Goal: Task Accomplishment & Management: Create package

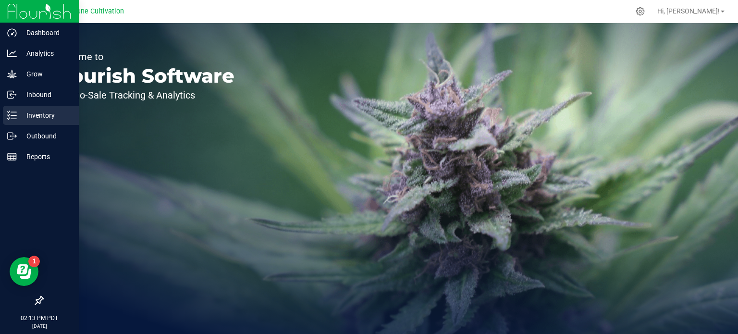
click at [18, 120] on p "Inventory" at bounding box center [46, 115] width 58 height 12
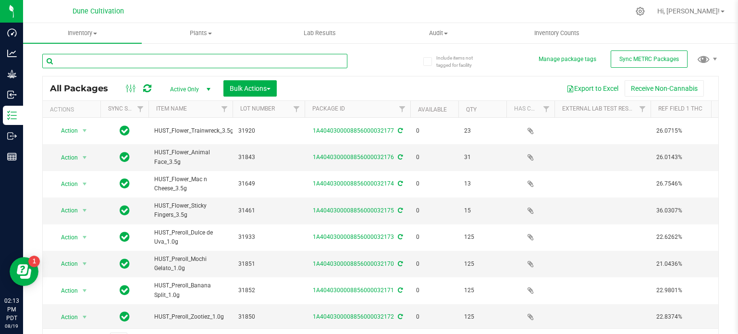
click at [215, 61] on input "text" at bounding box center [194, 61] width 305 height 14
type input "35939"
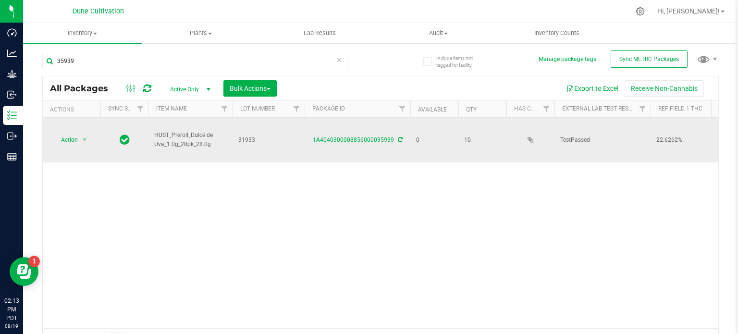
click at [369, 136] on link "1A4040300008856000035939" at bounding box center [353, 139] width 81 height 7
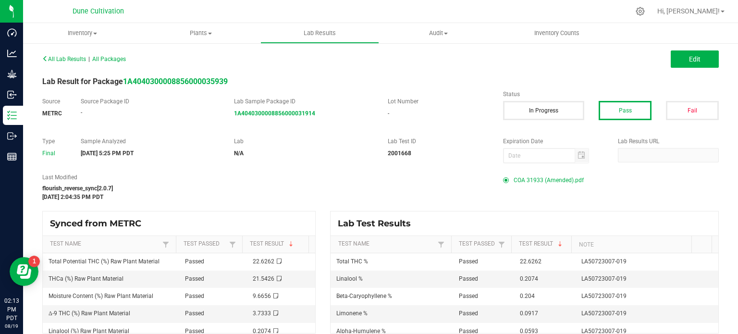
click at [546, 183] on span "COA 31933 (Amended).pdf" at bounding box center [548, 180] width 70 height 14
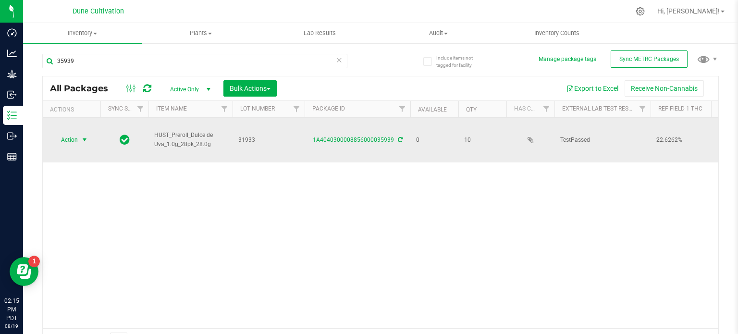
click at [86, 136] on span "select" at bounding box center [85, 140] width 8 height 8
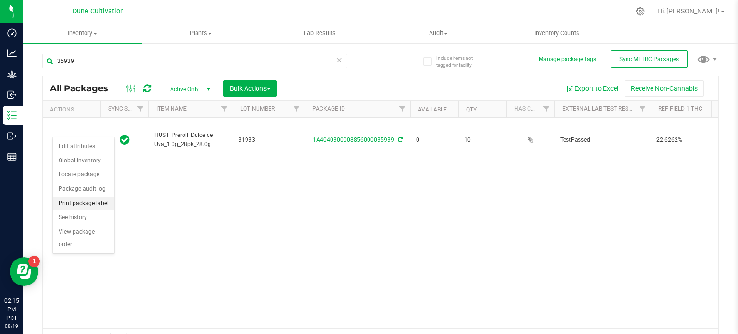
click at [86, 198] on li "Print package label" at bounding box center [83, 203] width 61 height 14
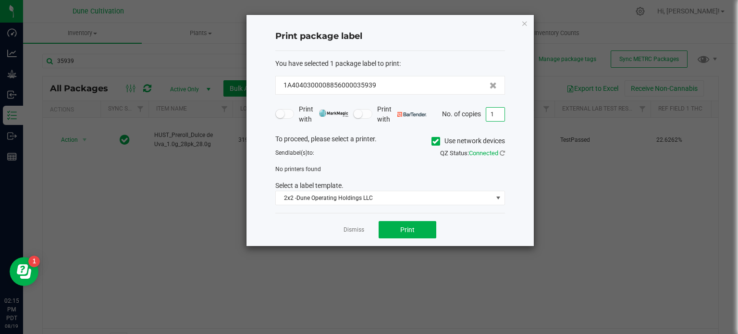
click at [496, 109] on input "1" at bounding box center [495, 114] width 18 height 13
type input "10"
click at [434, 141] on icon at bounding box center [435, 141] width 6 height 0
click at [0, 0] on input "Use network devices" at bounding box center [0, 0] width 0 height 0
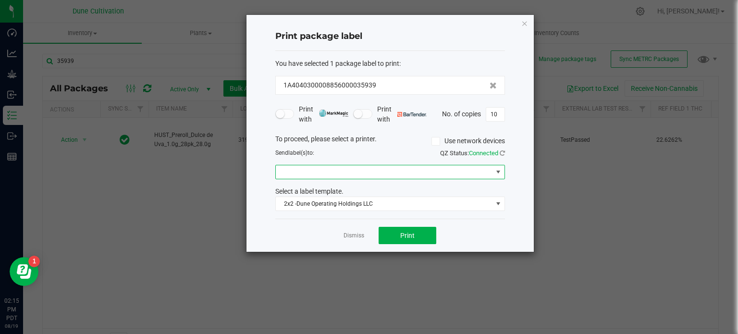
click at [446, 170] on span at bounding box center [384, 171] width 217 height 13
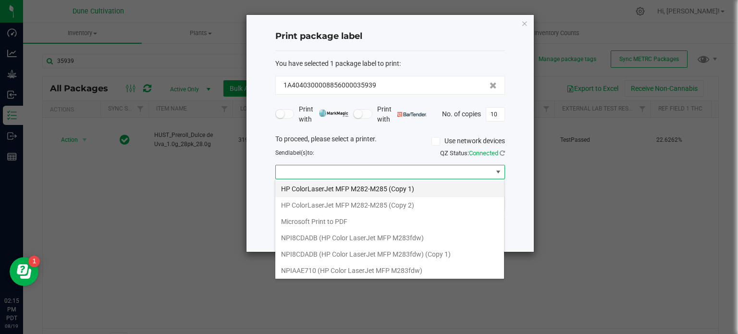
scroll to position [81, 0]
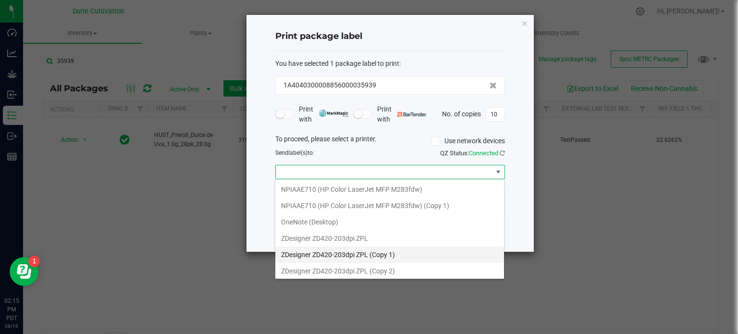
click at [390, 247] on 1\) "ZDesigner ZD420-203dpi ZPL (Copy 1)" at bounding box center [389, 254] width 229 height 16
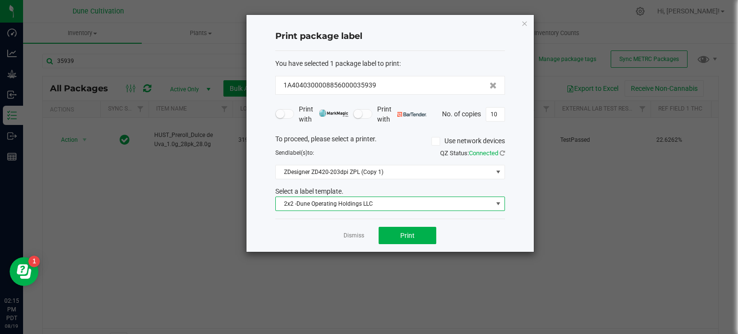
click at [414, 207] on span "2x2 -Dune Operating Holdings LLC" at bounding box center [384, 203] width 217 height 13
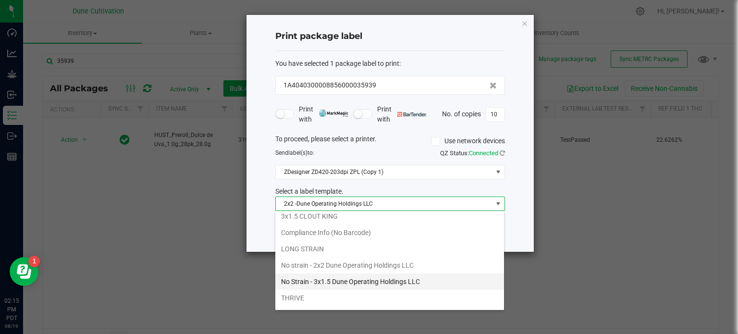
scroll to position [69, 0]
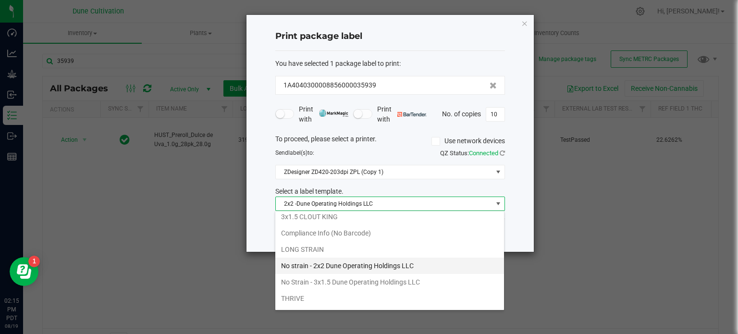
click at [376, 265] on li "No strain - 2x2 Dune Operating Holdings LLC" at bounding box center [389, 265] width 229 height 16
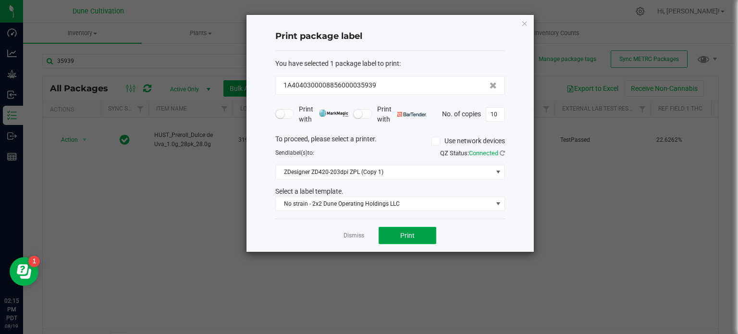
click at [400, 229] on button "Print" at bounding box center [407, 235] width 58 height 17
click at [524, 24] on icon "button" at bounding box center [524, 23] width 7 height 12
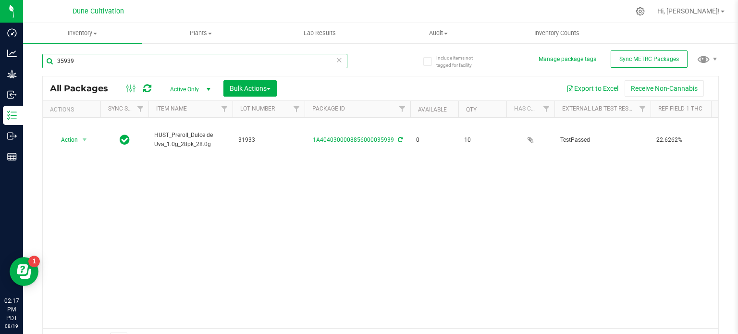
click at [315, 65] on input "35939" at bounding box center [194, 61] width 305 height 14
click at [133, 60] on input "28275" at bounding box center [194, 61] width 305 height 14
type input "35940"
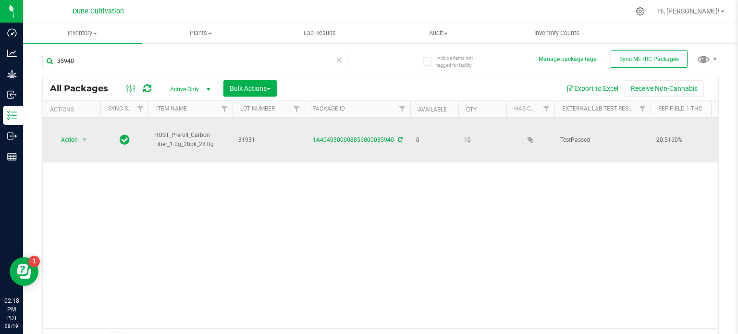
click at [366, 134] on td "1A4040300008856000035940" at bounding box center [357, 140] width 106 height 45
click at [367, 136] on link "1A4040300008856000035940" at bounding box center [353, 139] width 81 height 7
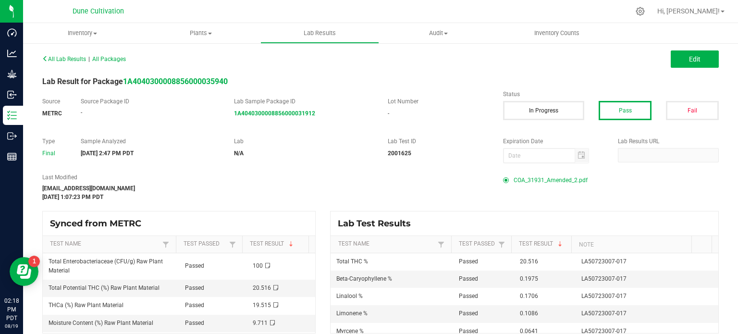
click at [537, 175] on span "COA_31931_Amended_2.pdf" at bounding box center [550, 180] width 74 height 14
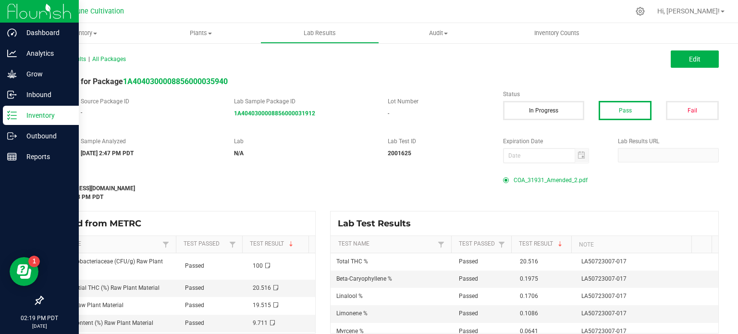
click at [19, 113] on p "Inventory" at bounding box center [46, 115] width 58 height 12
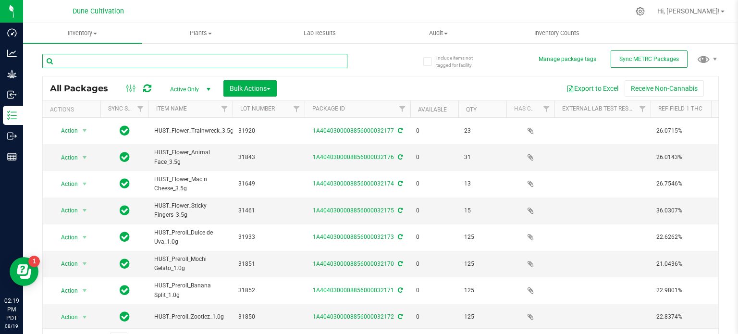
click at [173, 57] on input "text" at bounding box center [194, 61] width 305 height 14
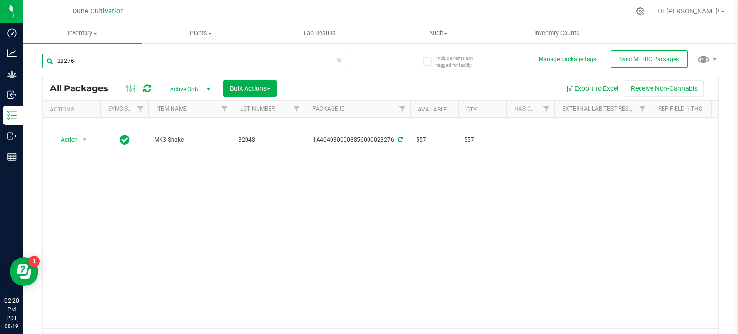
click at [173, 57] on input "28276" at bounding box center [194, 61] width 305 height 14
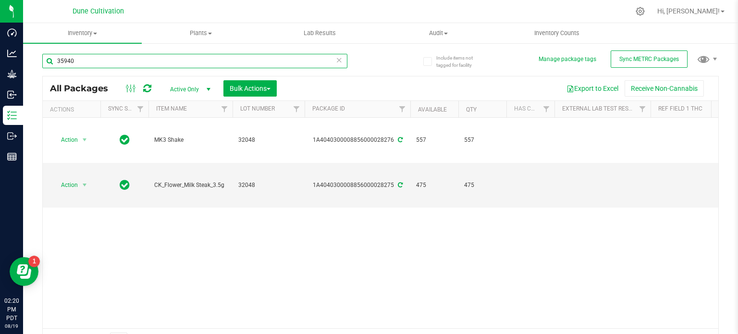
type input "35940"
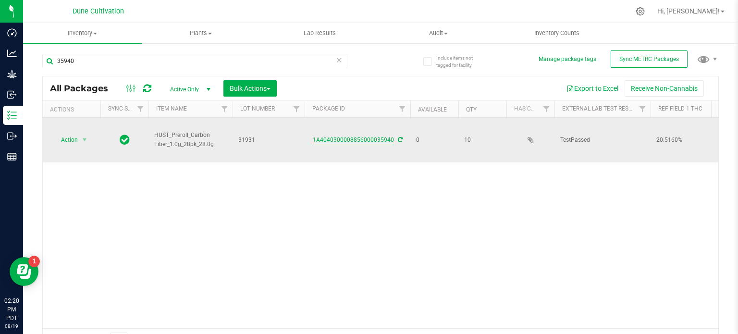
click at [362, 136] on link "1A4040300008856000035940" at bounding box center [353, 139] width 81 height 7
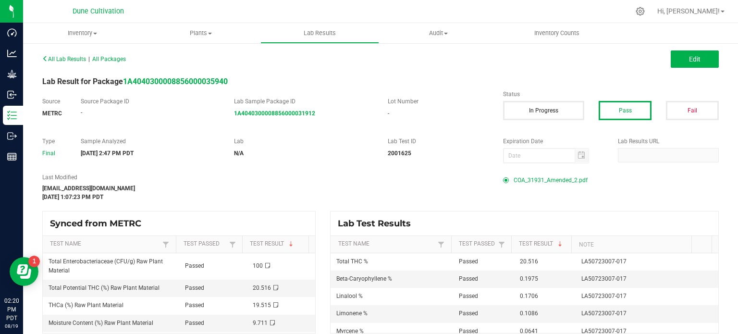
click at [528, 180] on span "COA_31931_Amended_2.pdf" at bounding box center [550, 180] width 74 height 14
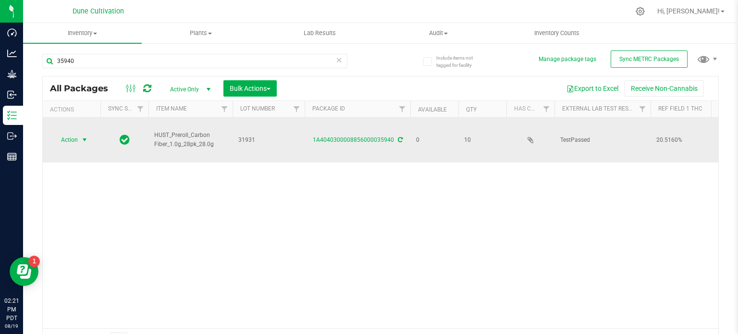
click at [87, 133] on span "select" at bounding box center [85, 139] width 12 height 13
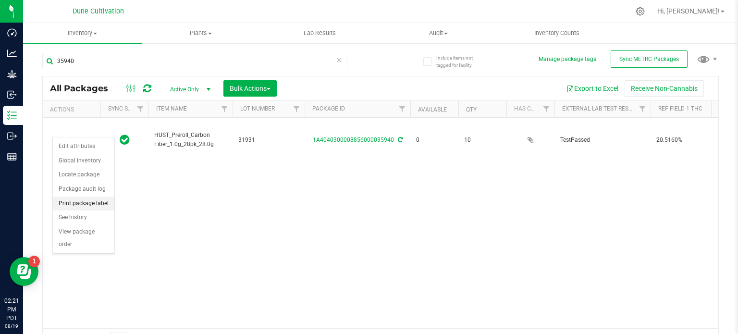
click at [87, 205] on li "Print package label" at bounding box center [83, 203] width 61 height 14
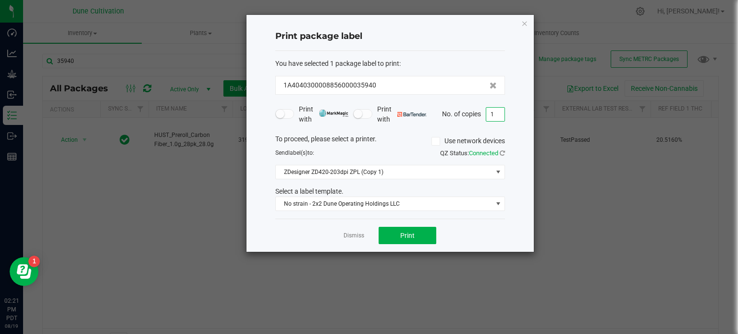
click at [500, 114] on input "1" at bounding box center [495, 114] width 18 height 13
type input "10"
click at [413, 229] on button "Print" at bounding box center [407, 235] width 58 height 17
click at [521, 24] on icon "button" at bounding box center [524, 23] width 7 height 12
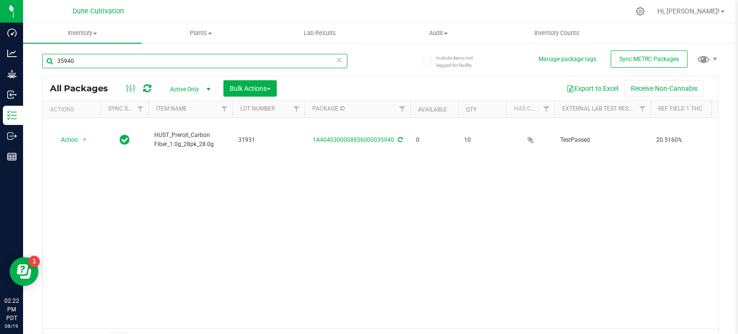
click at [276, 66] on input "35940" at bounding box center [194, 61] width 305 height 14
type input "35941"
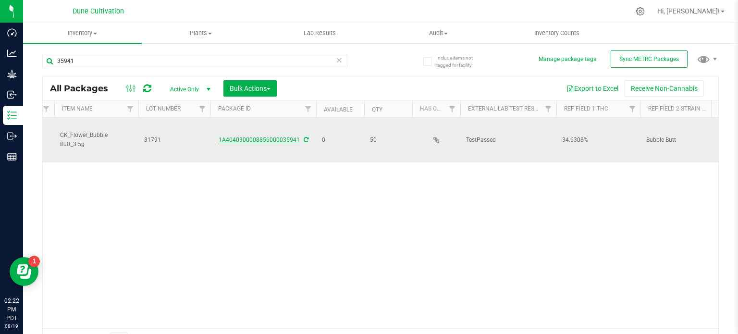
click at [239, 136] on link "1A4040300008856000035941" at bounding box center [258, 139] width 81 height 7
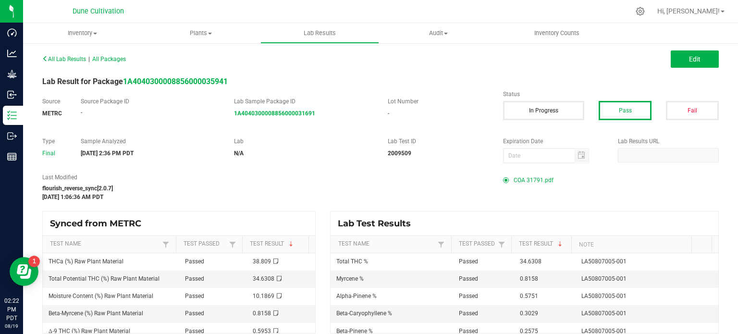
click at [515, 181] on span "COA 31791.pdf" at bounding box center [533, 180] width 40 height 14
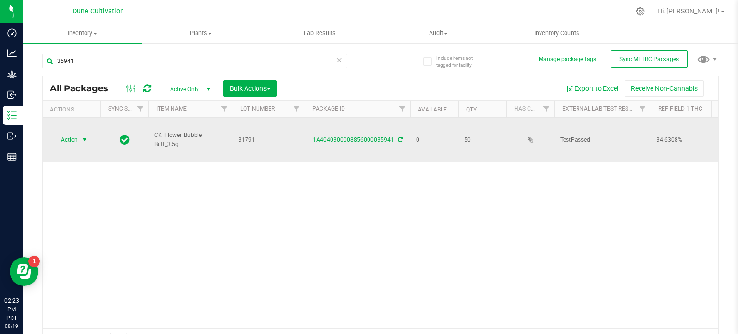
click at [85, 136] on span "select" at bounding box center [85, 140] width 8 height 8
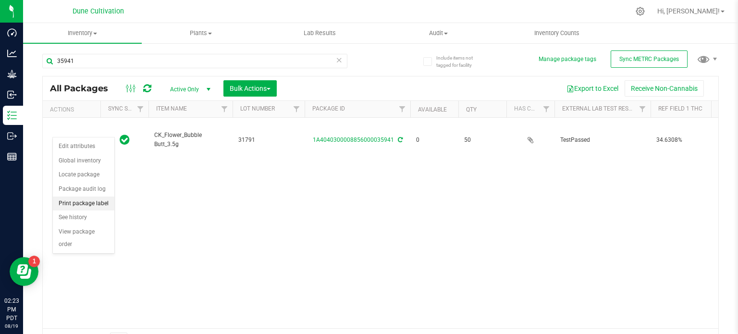
click at [99, 197] on li "Print package label" at bounding box center [83, 203] width 61 height 14
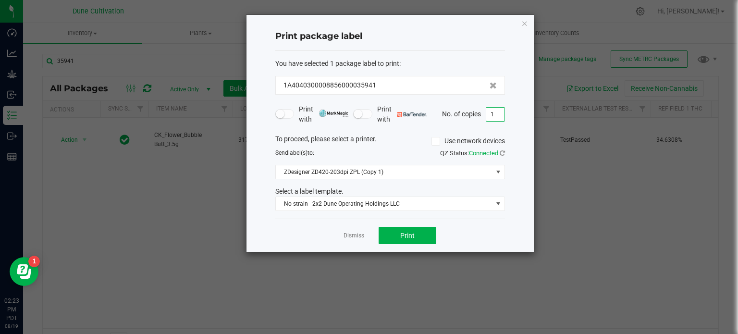
click at [489, 109] on input "1" at bounding box center [495, 114] width 18 height 13
click at [416, 229] on button "Print" at bounding box center [407, 235] width 58 height 17
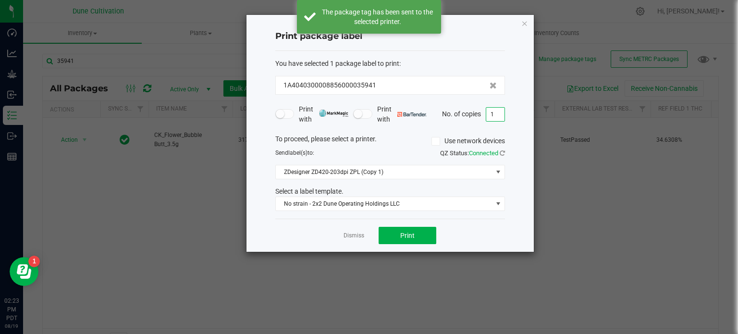
click at [496, 111] on input "1" at bounding box center [495, 114] width 18 height 13
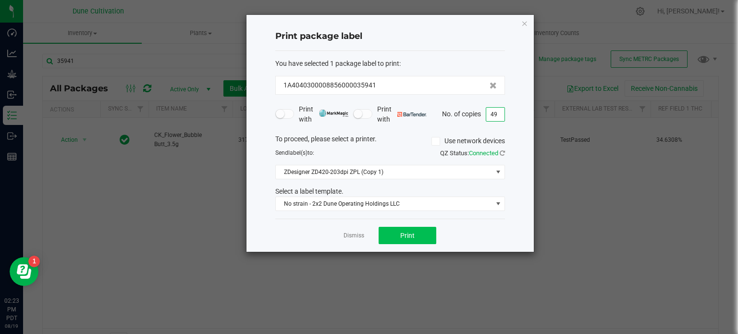
type input "49"
click at [421, 230] on button "Print" at bounding box center [407, 235] width 58 height 17
click at [526, 23] on icon "button" at bounding box center [524, 23] width 7 height 12
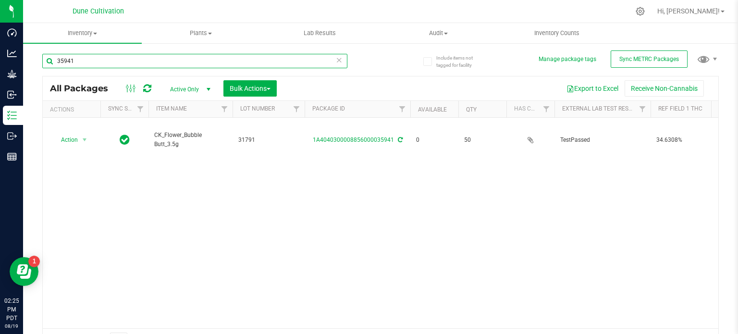
click at [318, 57] on input "35941" at bounding box center [194, 61] width 305 height 14
type input "35942"
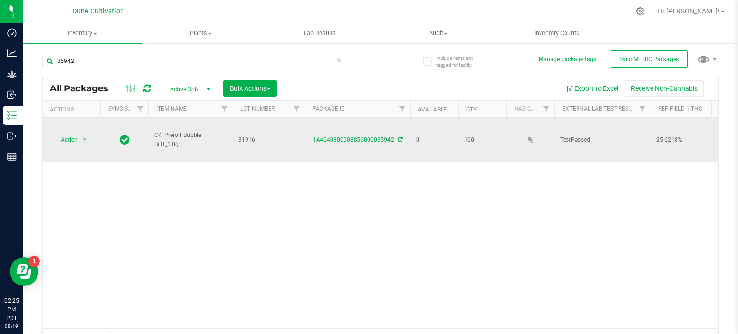
click at [352, 136] on link "1A4040300008856000035942" at bounding box center [353, 139] width 81 height 7
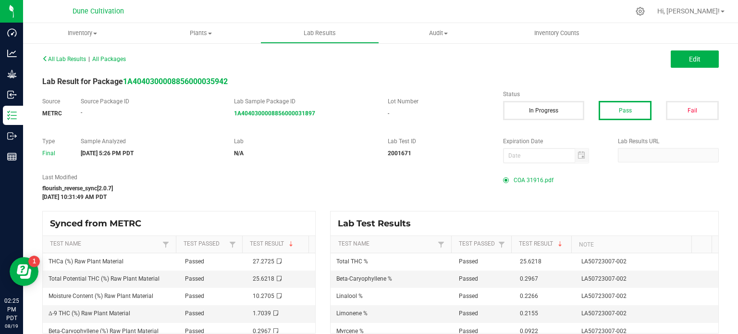
click at [525, 182] on span "COA 31916.pdf" at bounding box center [533, 180] width 40 height 14
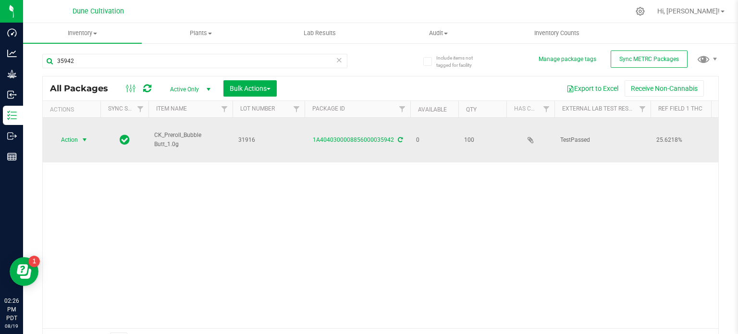
click at [86, 136] on span "select" at bounding box center [85, 140] width 8 height 8
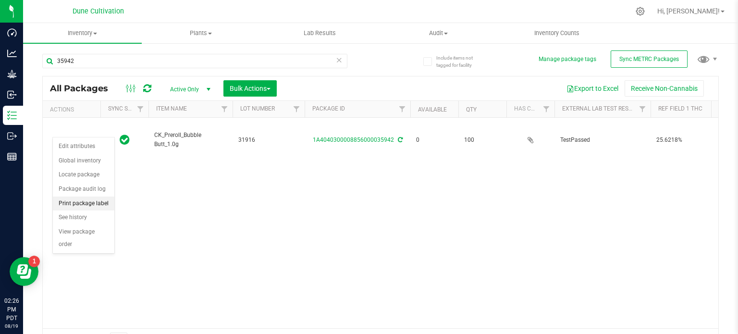
click at [90, 199] on li "Print package label" at bounding box center [83, 203] width 61 height 14
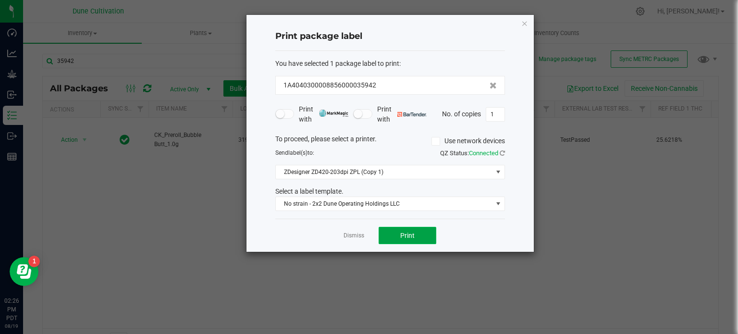
click at [428, 228] on button "Print" at bounding box center [407, 235] width 58 height 17
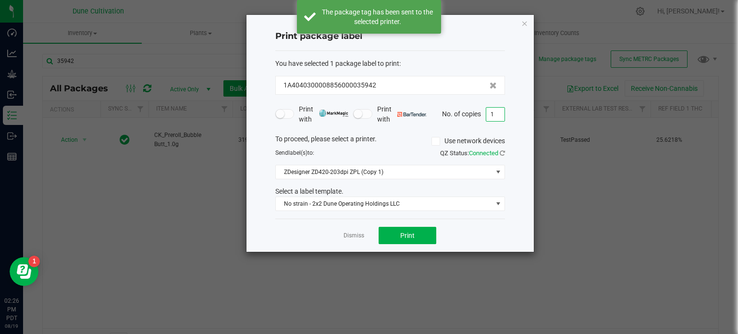
click at [497, 112] on input "1" at bounding box center [495, 114] width 18 height 13
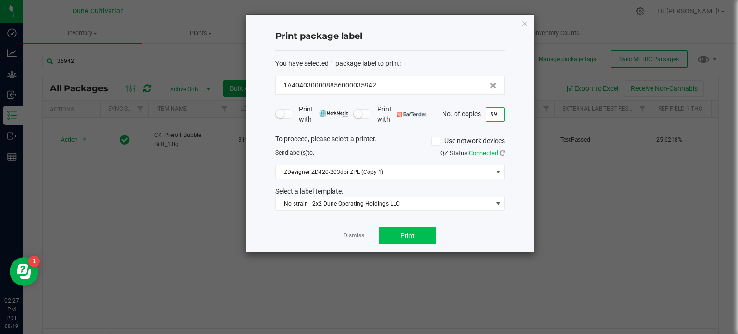
type input "99"
click at [428, 235] on button "Print" at bounding box center [407, 235] width 58 height 17
click at [524, 23] on icon "button" at bounding box center [524, 23] width 7 height 12
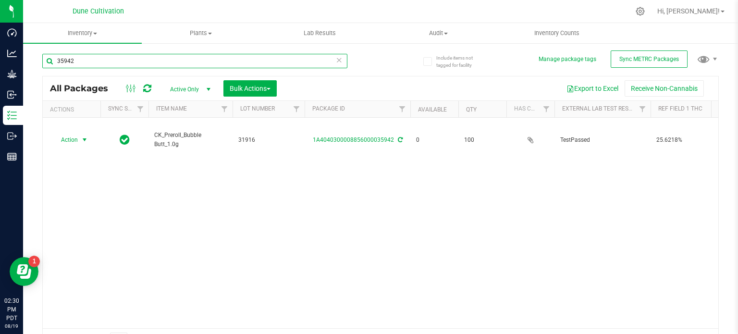
click at [91, 62] on input "35942" at bounding box center [194, 61] width 305 height 14
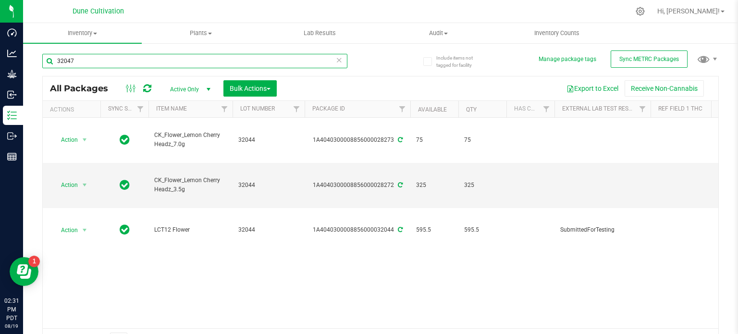
type input "32047"
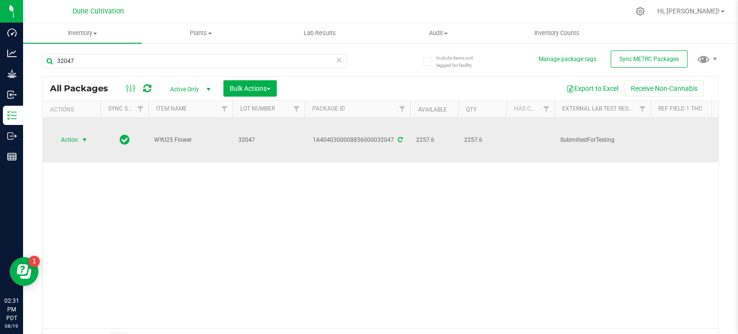
click at [85, 136] on span "select" at bounding box center [85, 140] width 8 height 8
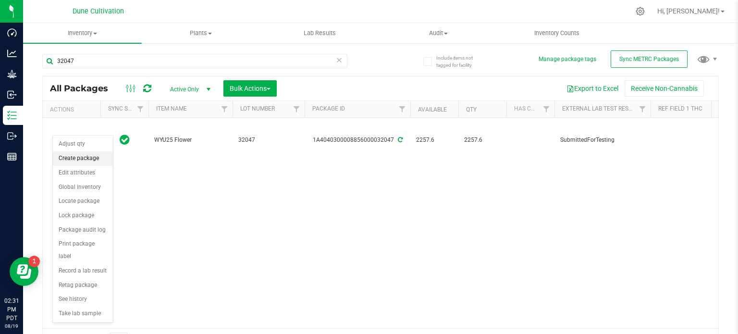
click at [86, 163] on li "Create package" at bounding box center [83, 158] width 60 height 14
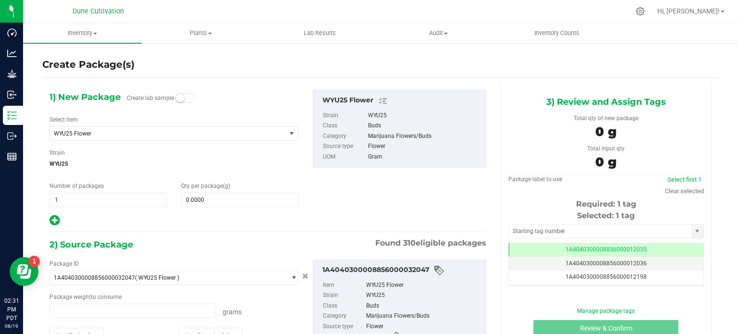
type input "0.0000 g"
click at [198, 133] on span "WYU25 Flower" at bounding box center [163, 133] width 219 height 7
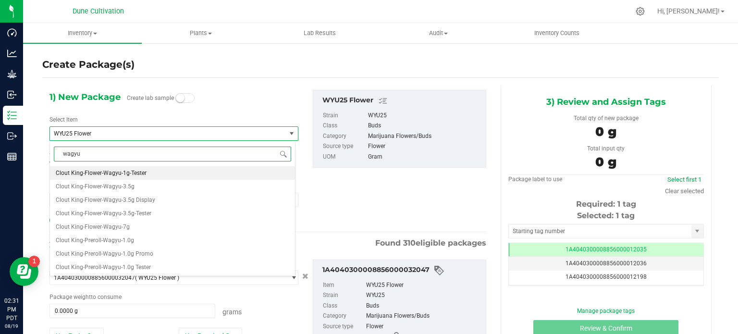
type input "wagyu"
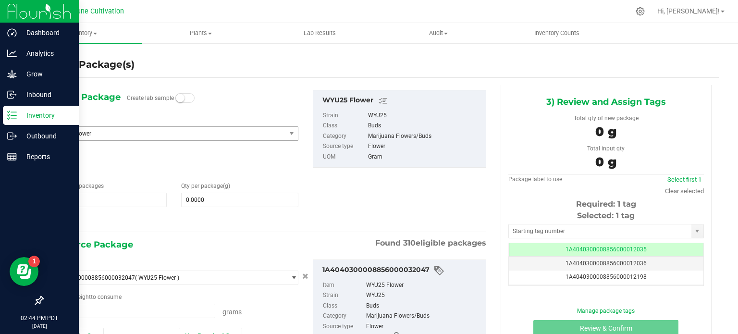
click at [21, 114] on p "Inventory" at bounding box center [46, 115] width 58 height 12
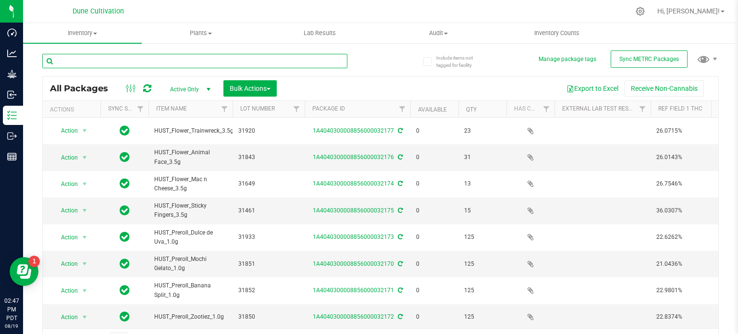
click at [323, 67] on input "text" at bounding box center [194, 61] width 305 height 14
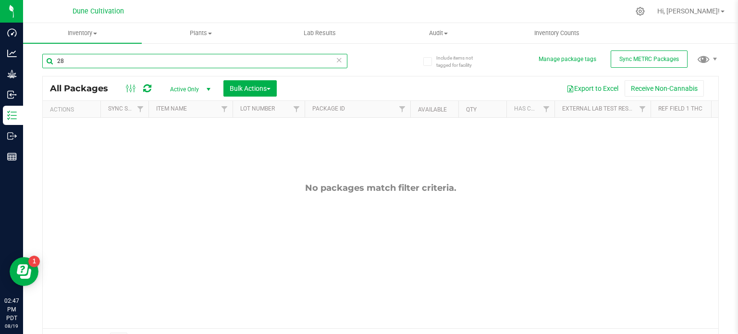
type input "2"
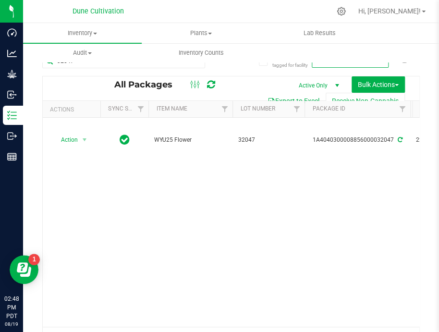
drag, startPoint x: 71, startPoint y: 161, endPoint x: 283, endPoint y: -22, distance: 279.6
click at [283, 0] on html "Dashboard Analytics Grow Inbound Inventory Outbound Reports 02:48 PM PDT [DATE]…" at bounding box center [219, 166] width 439 height 332
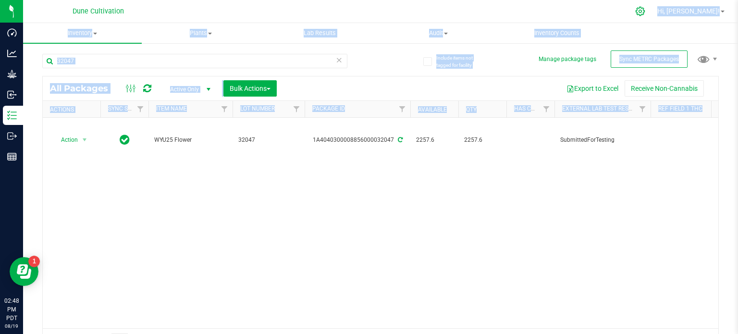
click at [678, 15] on nav "Dune Cultivation Hi, [PERSON_NAME]!" at bounding box center [380, 11] width 715 height 23
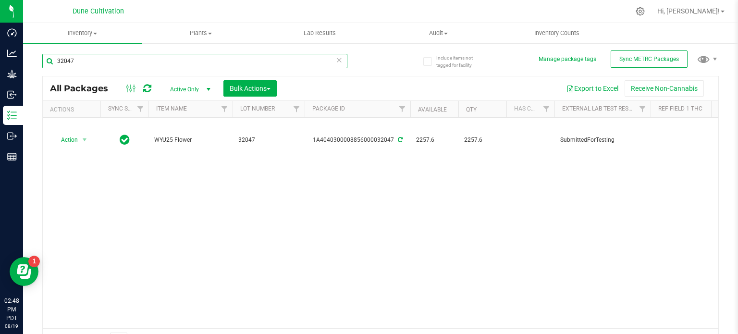
click at [131, 68] on input "32047" at bounding box center [194, 61] width 305 height 14
type input "32044"
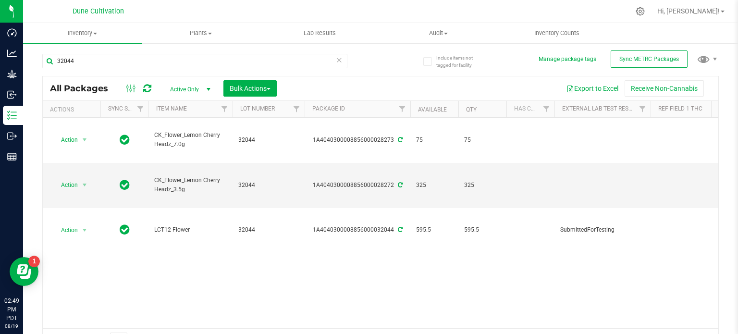
click at [587, 269] on div "Action Action Adjust qty Create package Edit attributes Global inventory Locate…" at bounding box center [380, 223] width 675 height 210
click at [83, 181] on span "select" at bounding box center [85, 185] width 8 height 8
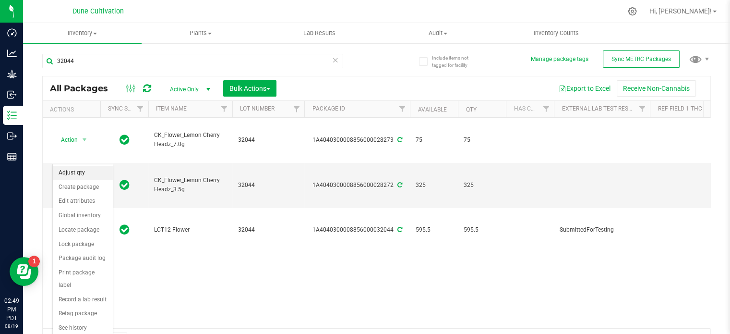
click at [94, 177] on li "Adjust qty" at bounding box center [83, 173] width 60 height 14
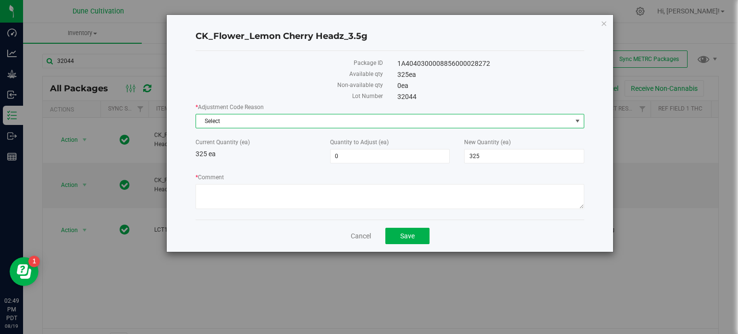
click at [292, 119] on span "Select" at bounding box center [384, 120] width 376 height 13
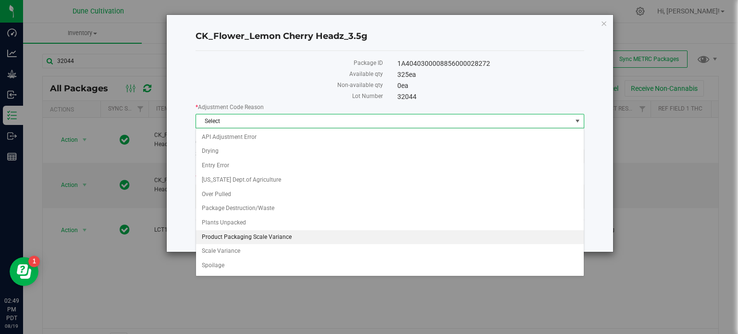
scroll to position [53, 0]
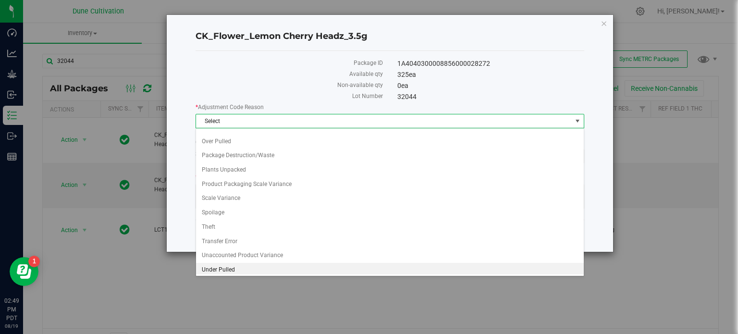
click at [272, 270] on li "Under Pulled" at bounding box center [390, 270] width 388 height 14
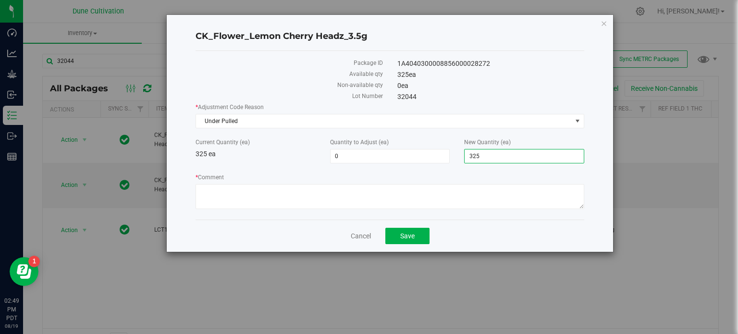
click at [499, 154] on span "325 325" at bounding box center [524, 156] width 120 height 14
type input "393"
type input "68"
type input "393"
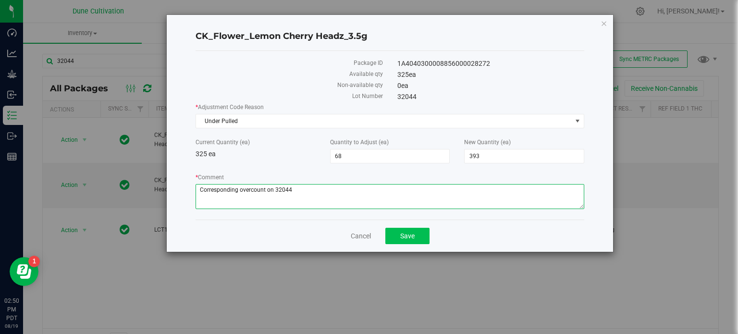
type textarea "Corresponding overcount on 32044"
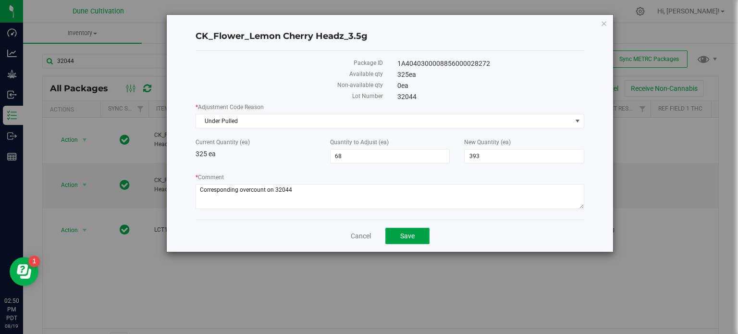
click at [421, 238] on button "Save" at bounding box center [407, 236] width 44 height 16
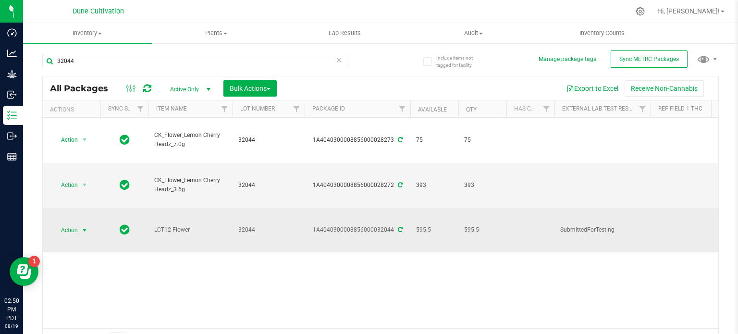
click at [81, 226] on span "select" at bounding box center [85, 230] width 8 height 8
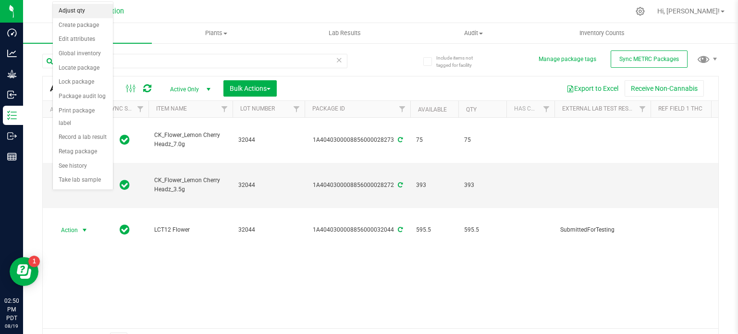
click at [89, 10] on li "Adjust qty" at bounding box center [83, 11] width 60 height 14
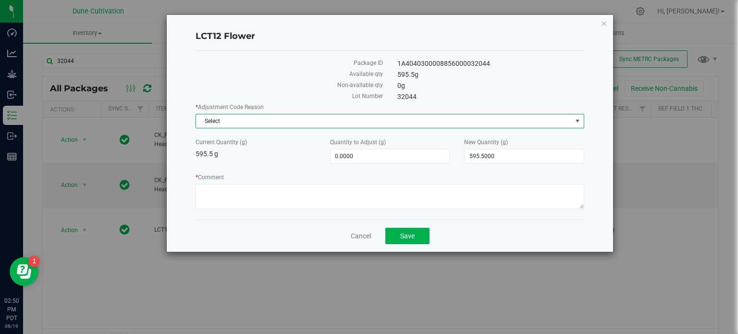
click at [261, 127] on span "Select" at bounding box center [384, 120] width 376 height 13
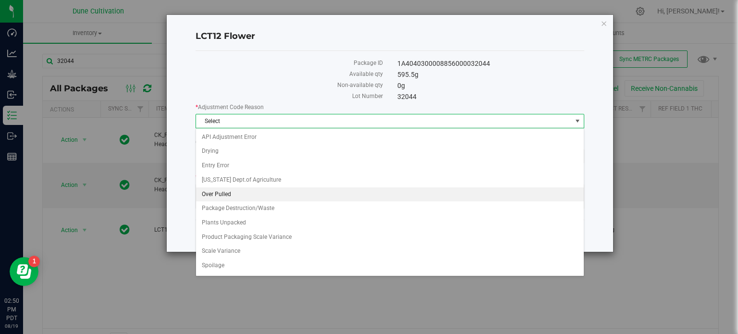
click at [250, 193] on li "Over Pulled" at bounding box center [390, 194] width 388 height 14
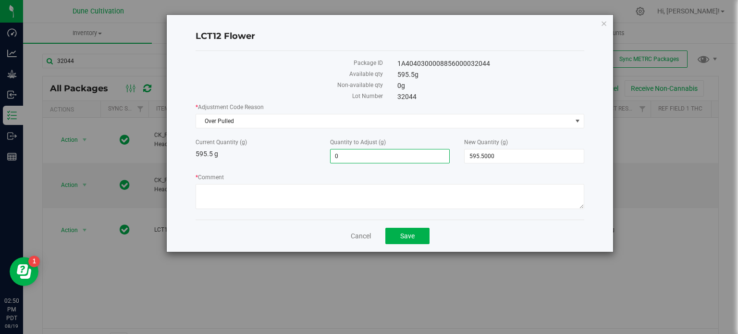
click at [412, 154] on span "0.0000 0" at bounding box center [390, 156] width 120 height 14
click at [412, 154] on input "0" at bounding box center [389, 155] width 119 height 13
type input "-238"
type input "-238.0000"
type input "357.5000"
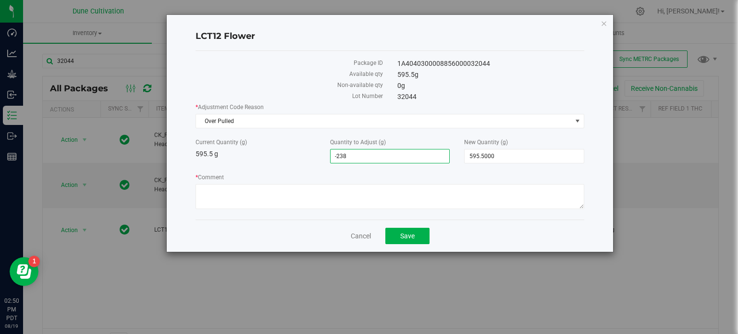
type input "357.5"
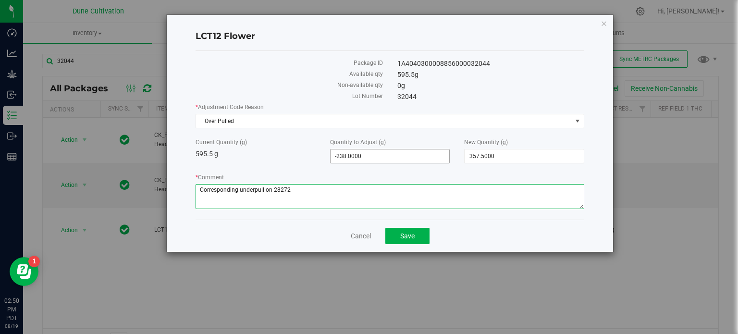
type textarea "Corresponding underpull on 28272"
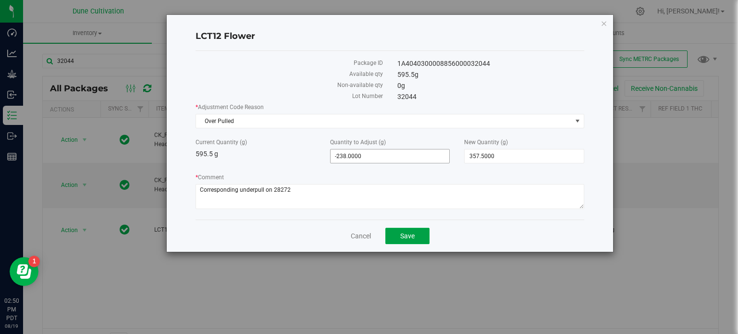
click at [385, 228] on button "Save" at bounding box center [407, 236] width 44 height 16
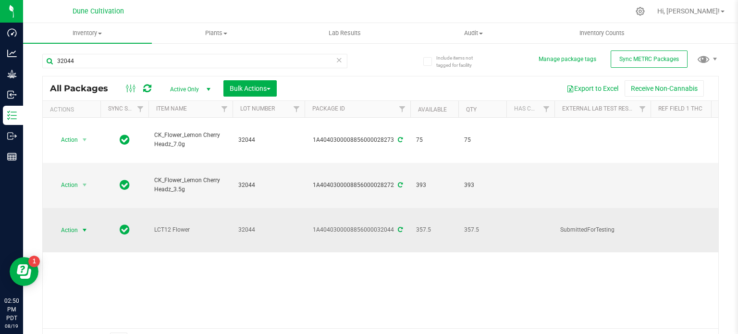
click at [83, 226] on span "select" at bounding box center [85, 230] width 8 height 8
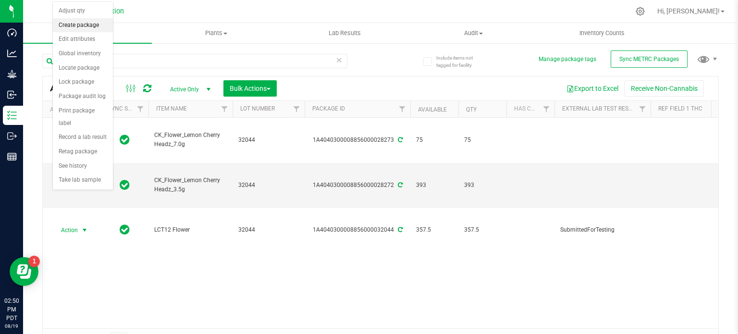
click at [81, 23] on li "Create package" at bounding box center [83, 25] width 60 height 14
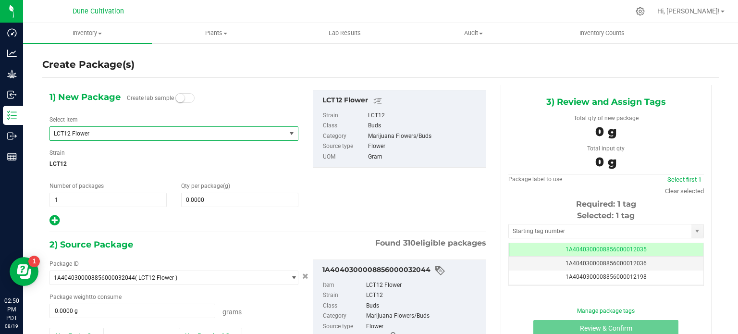
click at [137, 128] on span "LCT12 Flower" at bounding box center [168, 133] width 236 height 13
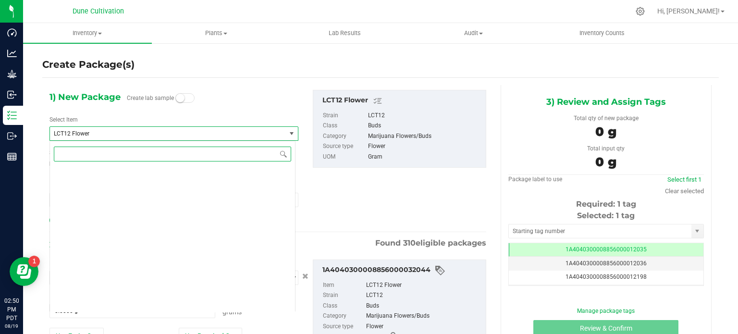
scroll to position [26556, 0]
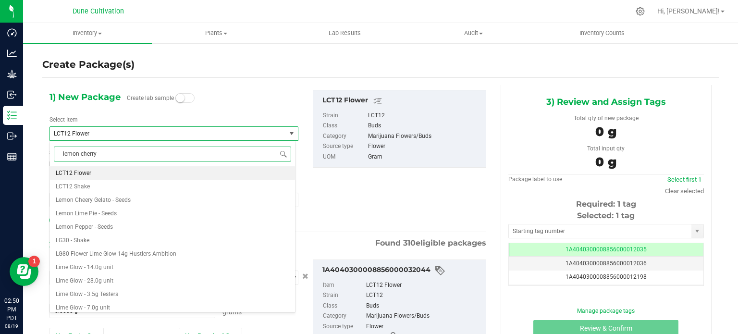
type input "lemon cherry"
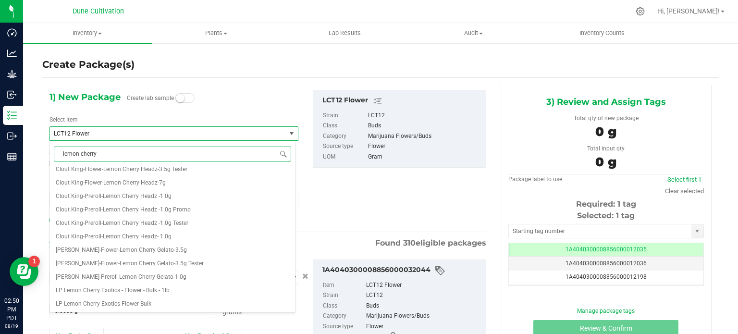
scroll to position [0, 0]
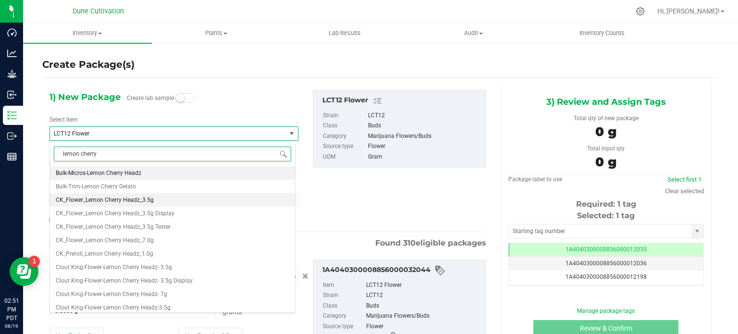
click at [135, 197] on span "CK_Flower_Lemon Cherry Headz_3.5g" at bounding box center [105, 199] width 98 height 7
type input "0"
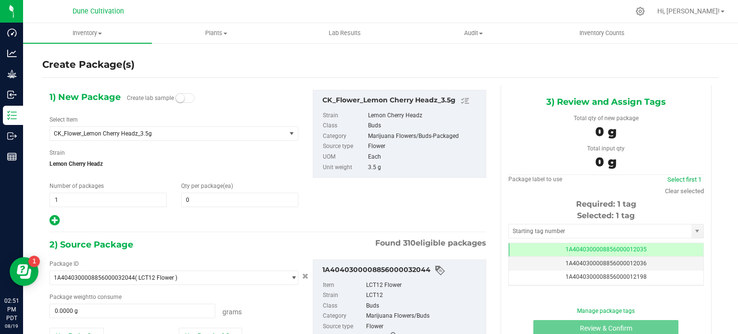
click at [194, 124] on div "Select Item CK_Flower_Lemon Cherry Headz_3.5g CK_Flower_Bubble Butt_3.5g CK_Flo…" at bounding box center [173, 127] width 249 height 25
click at [194, 130] on span "CK_Flower_Lemon Cherry Headz_3.5g" at bounding box center [163, 133] width 219 height 7
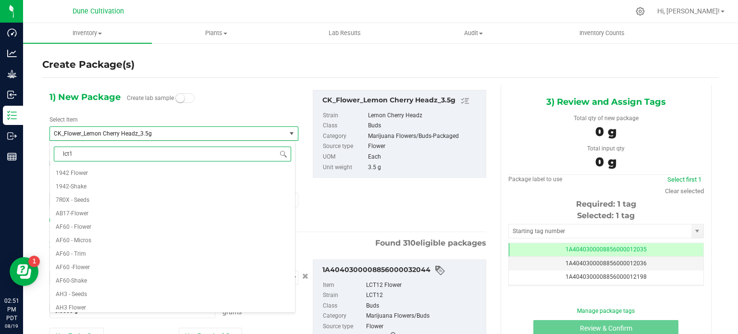
type input "lct12"
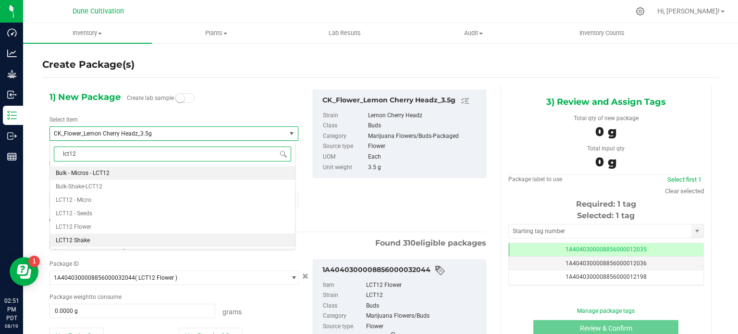
click at [138, 236] on li "LCT12 Shake" at bounding box center [172, 239] width 245 height 13
type input "0.0000"
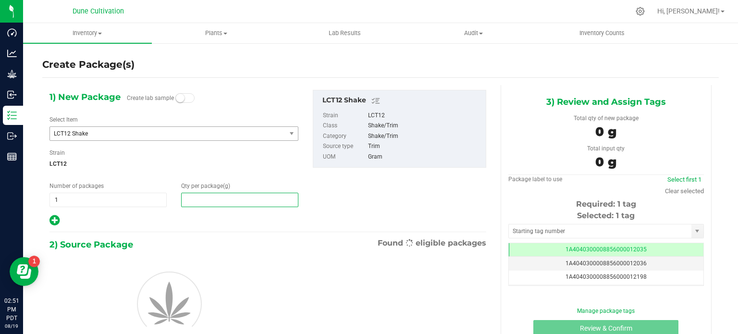
click at [209, 201] on span at bounding box center [239, 200] width 117 height 14
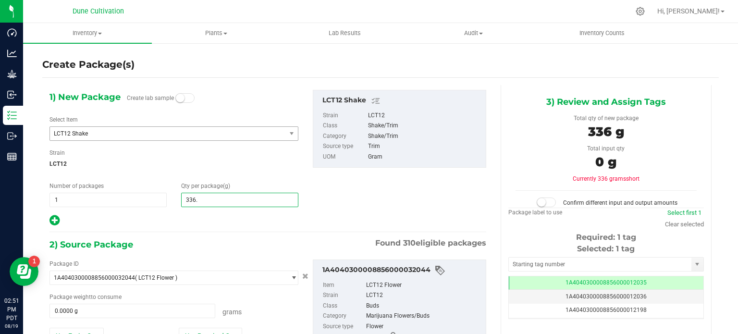
type input "336.5"
type input "336.5000"
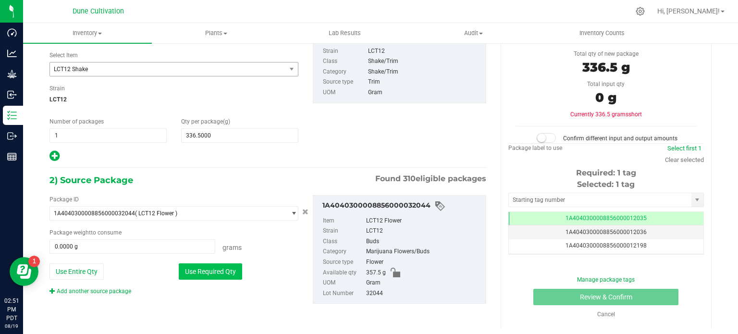
click at [231, 273] on button "Use Required Qty" at bounding box center [210, 271] width 63 height 16
type input "336.5000 g"
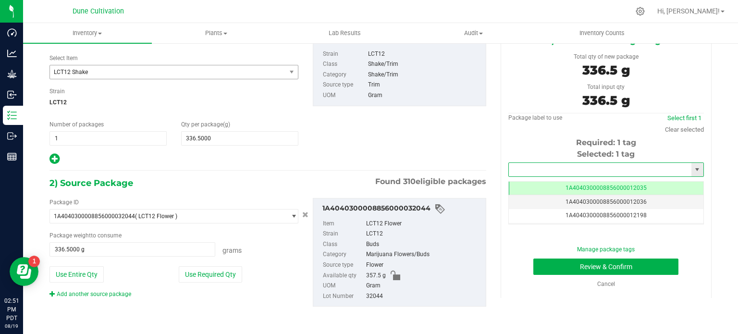
click at [543, 175] on input "text" at bounding box center [600, 169] width 182 height 13
type input "1A4040300008856000028274"
click at [519, 254] on div "Manage package tags Review & Confirm Cancel" at bounding box center [605, 266] width 181 height 43
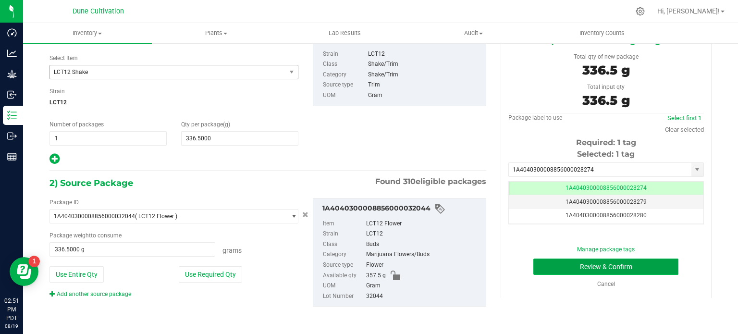
click at [570, 265] on button "Review & Confirm" at bounding box center [605, 266] width 145 height 16
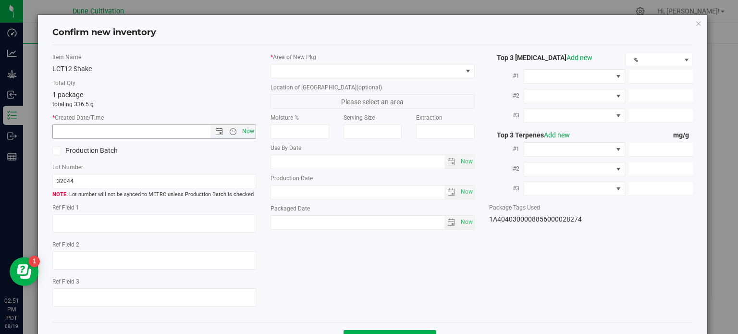
drag, startPoint x: 255, startPoint y: 130, endPoint x: 246, endPoint y: 130, distance: 9.1
click at [246, 130] on div "Item Name LCT12 Shake Total Qty 1 package totaling 336.5 g * Created Date/Time …" at bounding box center [154, 184] width 218 height 262
click at [246, 130] on span "Now" at bounding box center [248, 131] width 16 height 14
type input "[DATE] 2:51 PM"
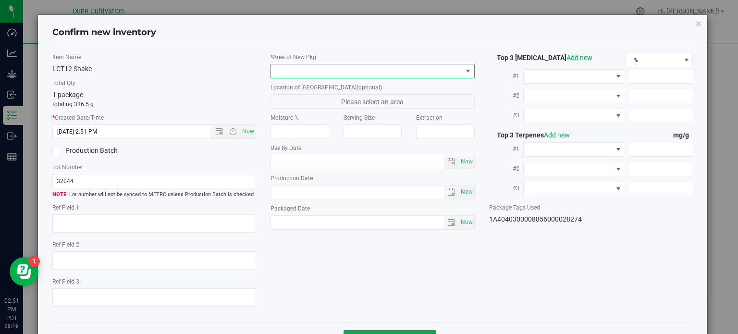
click at [354, 74] on span at bounding box center [366, 70] width 191 height 13
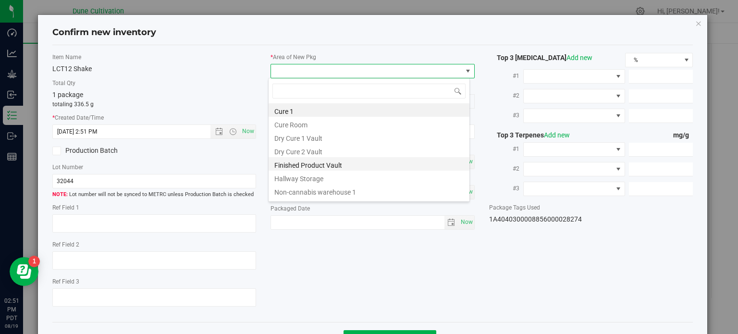
click at [340, 167] on li "Finished Product Vault" at bounding box center [368, 163] width 201 height 13
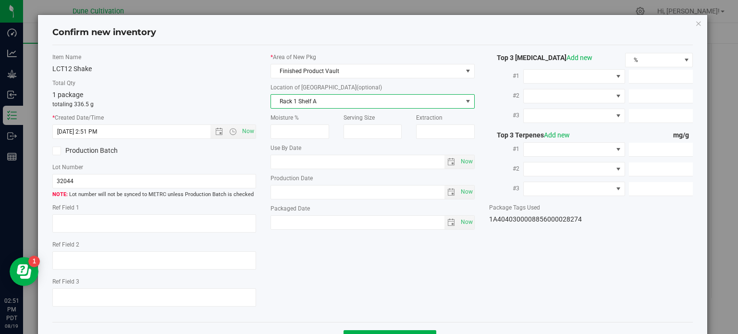
click at [386, 97] on span "Rack 1 Shelf A" at bounding box center [366, 101] width 191 height 13
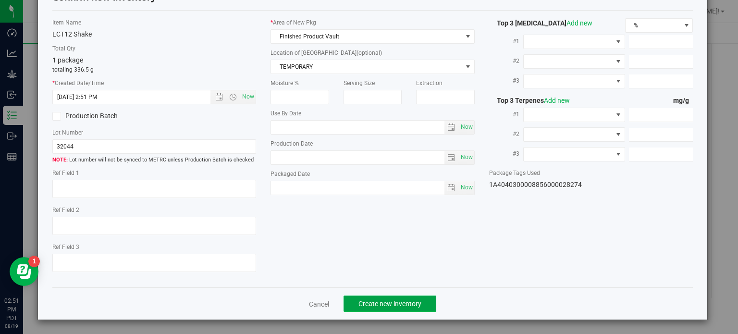
click at [377, 299] on button "Create new inventory" at bounding box center [389, 303] width 93 height 16
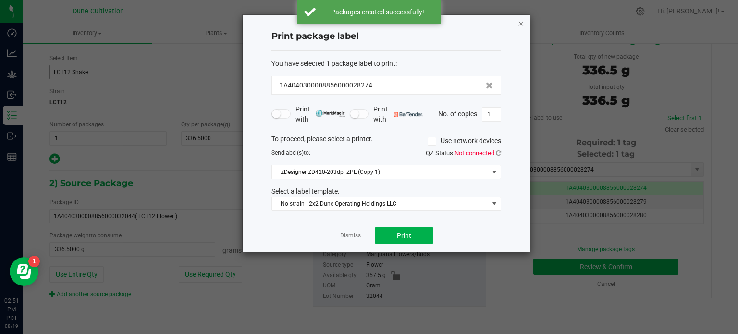
click at [522, 24] on icon "button" at bounding box center [520, 23] width 7 height 12
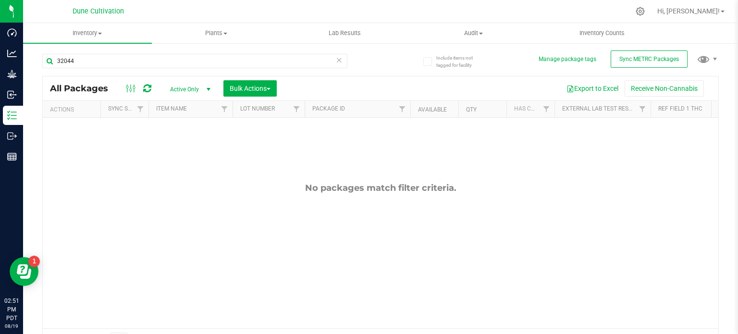
click at [186, 84] on span "Active Only" at bounding box center [188, 89] width 53 height 13
click at [180, 149] on li "All" at bounding box center [188, 148] width 52 height 14
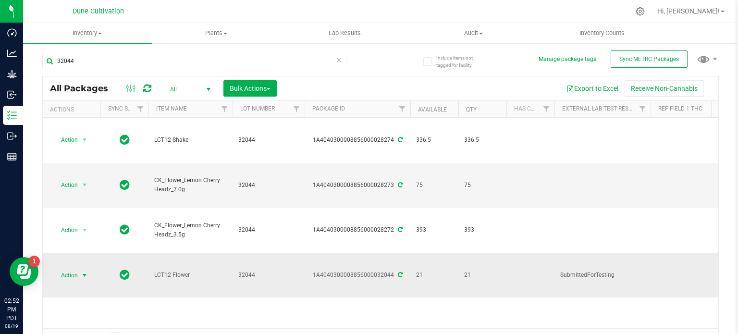
click at [90, 268] on span "select" at bounding box center [85, 274] width 12 height 13
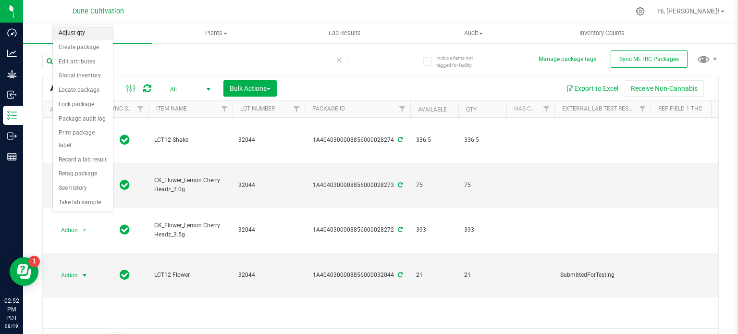
click at [75, 35] on li "Adjust qty" at bounding box center [83, 33] width 60 height 14
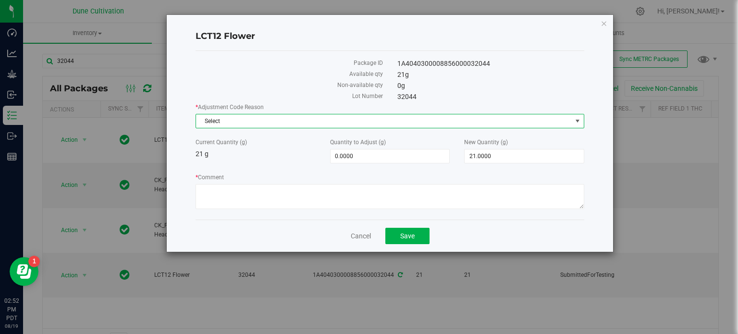
click at [242, 120] on span "Select" at bounding box center [384, 120] width 376 height 13
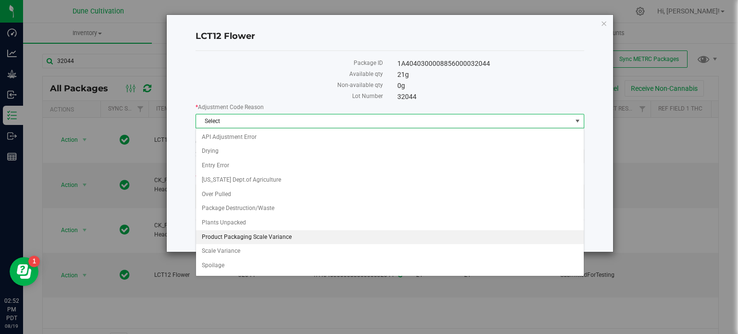
click at [305, 234] on li "Product Packaging Scale Variance" at bounding box center [390, 237] width 388 height 14
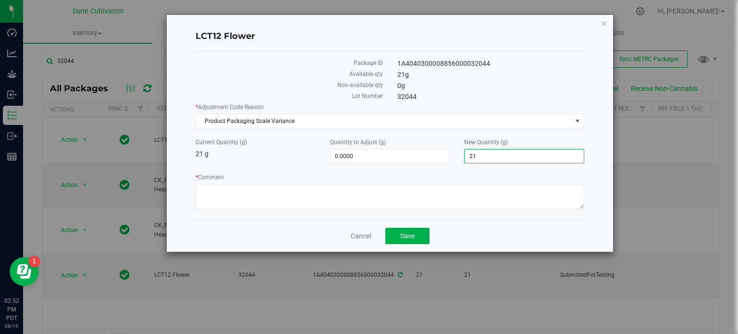
click at [514, 157] on span "21.0000 21" at bounding box center [524, 156] width 120 height 14
click at [514, 157] on input "21" at bounding box center [523, 155] width 119 height 13
type input "0"
type input "-21.0000"
type input "0.0000"
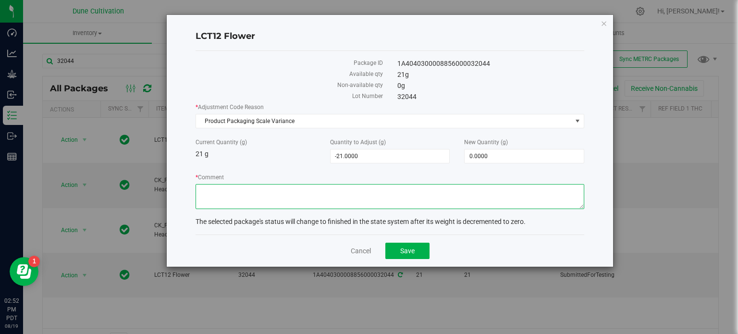
click at [514, 184] on textarea "* Comment" at bounding box center [389, 196] width 388 height 25
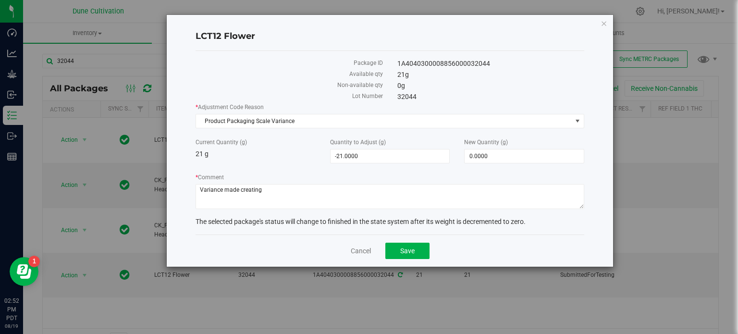
click at [351, 209] on div "* Comment" at bounding box center [389, 192] width 388 height 39
click at [353, 201] on textarea "* Comment" at bounding box center [389, 196] width 388 height 25
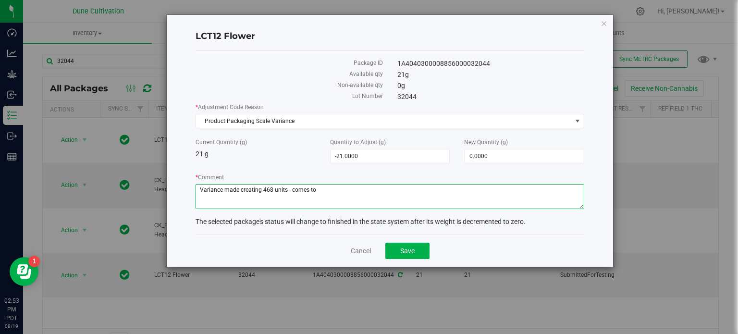
click at [398, 191] on textarea "* Comment" at bounding box center [389, 196] width 388 height 25
type textarea "Variance made creating 468 units - comes to .05g/unit"
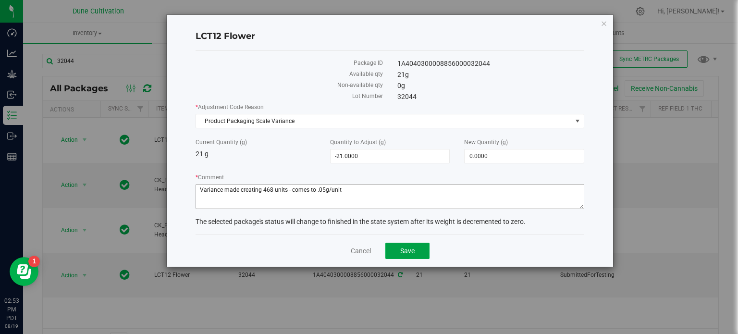
click at [385, 243] on button "Save" at bounding box center [407, 251] width 44 height 16
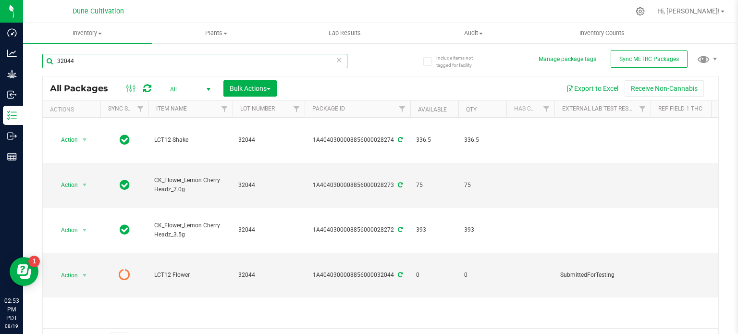
click at [168, 66] on input "32044" at bounding box center [194, 61] width 305 height 14
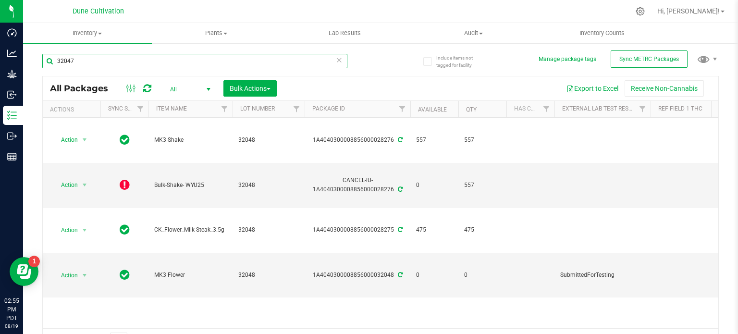
type input "32047"
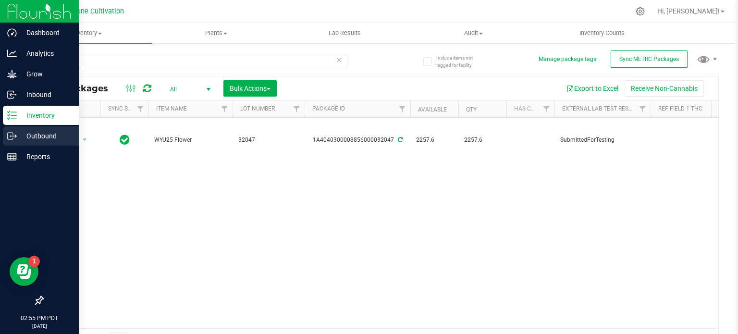
click at [25, 136] on p "Outbound" at bounding box center [46, 136] width 58 height 12
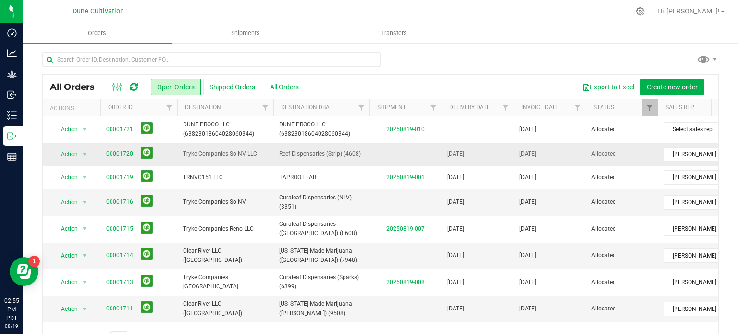
click at [122, 150] on link "00001720" at bounding box center [119, 153] width 27 height 9
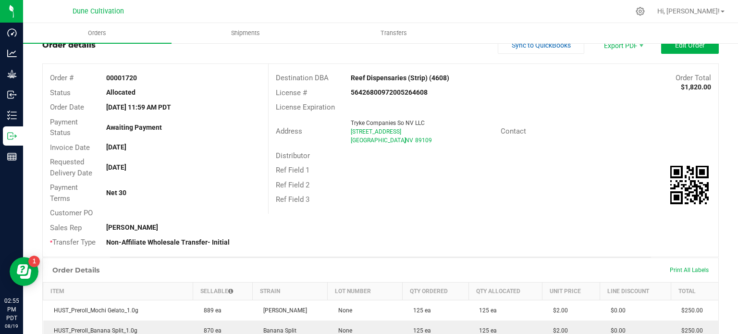
scroll to position [34, 0]
click at [673, 269] on span "Print All Labels" at bounding box center [688, 269] width 39 height 7
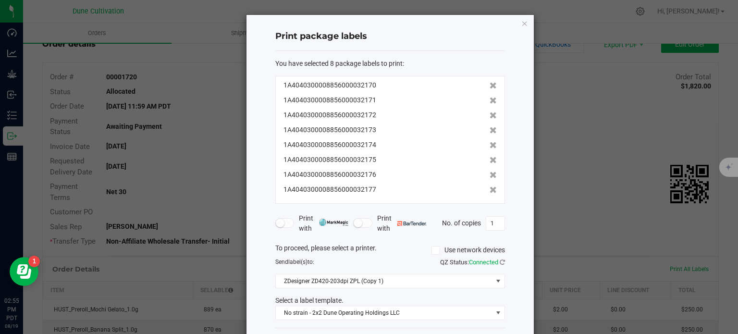
scroll to position [40, 0]
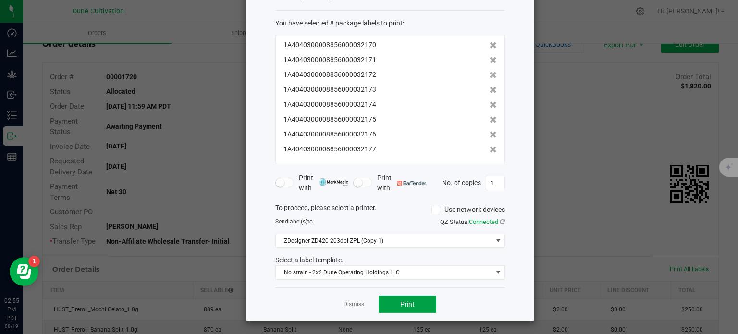
click at [406, 296] on button "Print" at bounding box center [407, 303] width 58 height 17
click at [405, 244] on span "ZDesigner ZD420-203dpi ZPL (Copy 1)" at bounding box center [384, 240] width 217 height 13
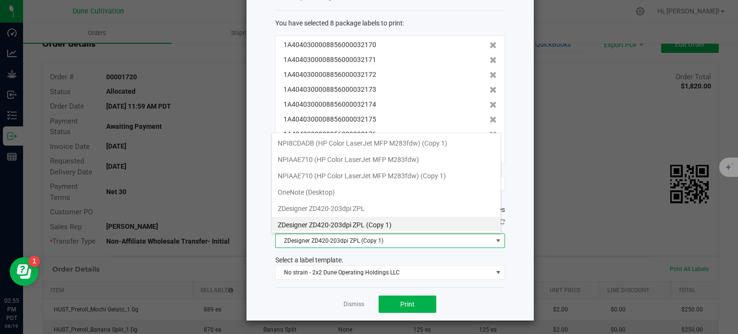
scroll to position [14, 230]
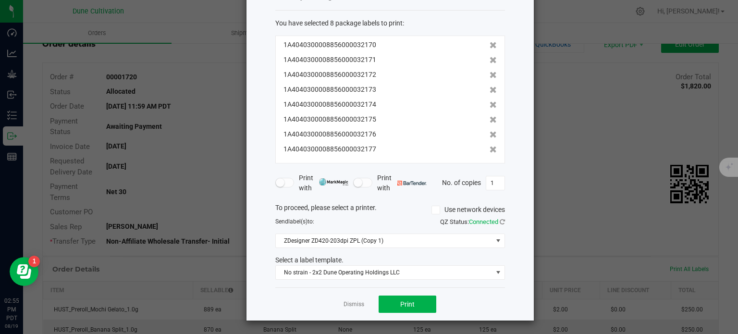
click at [358, 290] on div "Dismiss Print" at bounding box center [390, 303] width 230 height 33
click at [594, 161] on ngb-modal-window "Print package labels You have selected 8 package labels to print : 1A4040300008…" at bounding box center [372, 167] width 745 height 334
click at [221, 149] on div "Print package labels You have selected 8 package labels to print : 1A4040300008…" at bounding box center [372, 147] width 323 height 347
click at [343, 303] on link "Dismiss" at bounding box center [353, 304] width 21 height 8
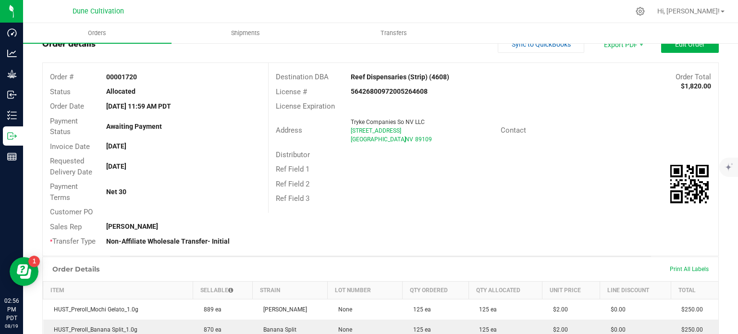
scroll to position [0, 0]
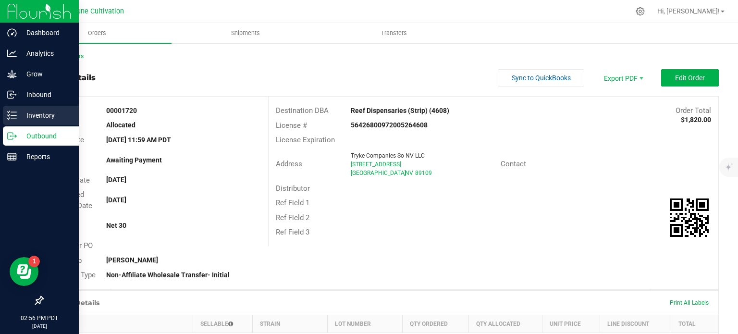
click at [15, 119] on icon at bounding box center [12, 115] width 10 height 10
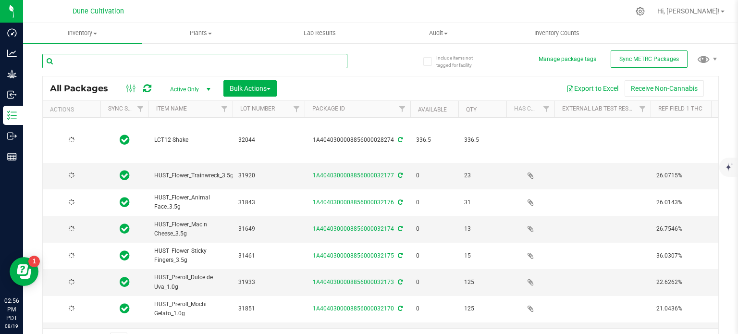
click at [137, 62] on input "text" at bounding box center [194, 61] width 305 height 14
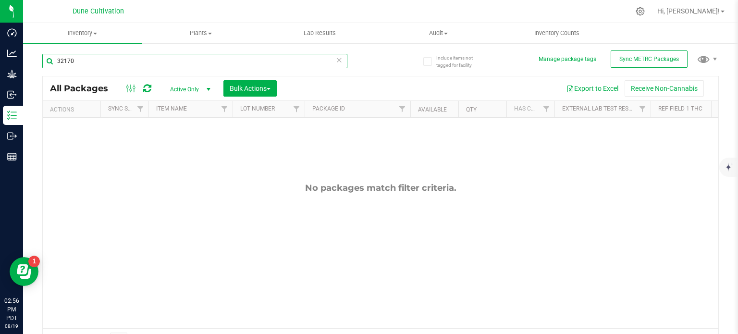
type input "32170"
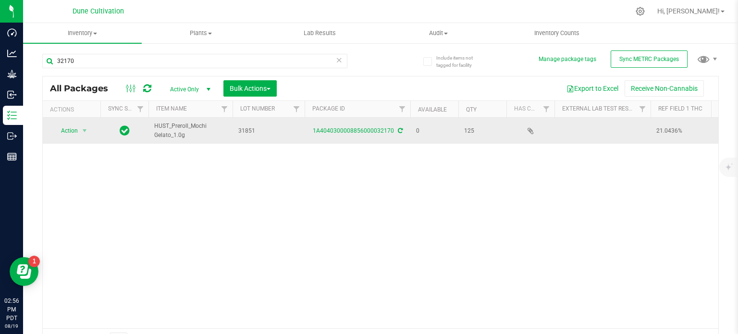
click at [357, 134] on td "1A4040300008856000032170" at bounding box center [357, 131] width 106 height 26
click at [357, 134] on div "1A4040300008856000032170" at bounding box center [357, 130] width 109 height 9
click at [365, 130] on link "1A4040300008856000032170" at bounding box center [353, 130] width 81 height 7
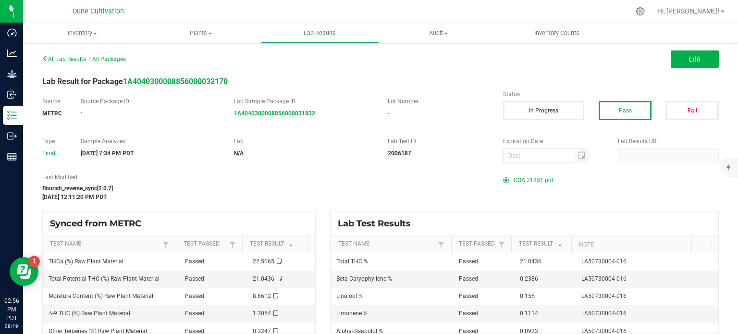
click at [529, 182] on span "COA 31851.pdf" at bounding box center [533, 180] width 40 height 14
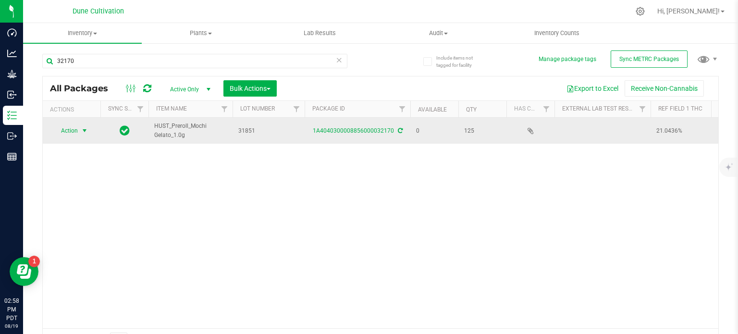
click at [86, 130] on span "select" at bounding box center [85, 131] width 8 height 8
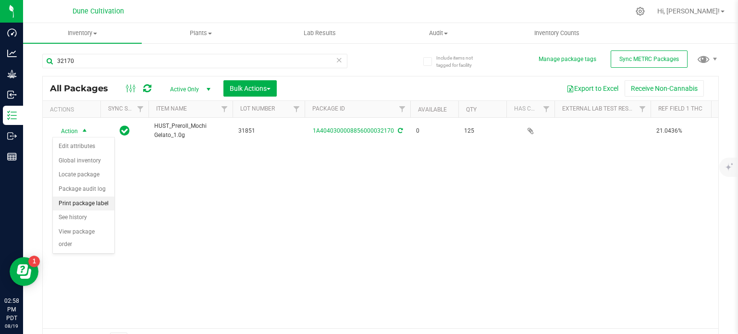
click at [94, 205] on li "Print package label" at bounding box center [83, 203] width 61 height 14
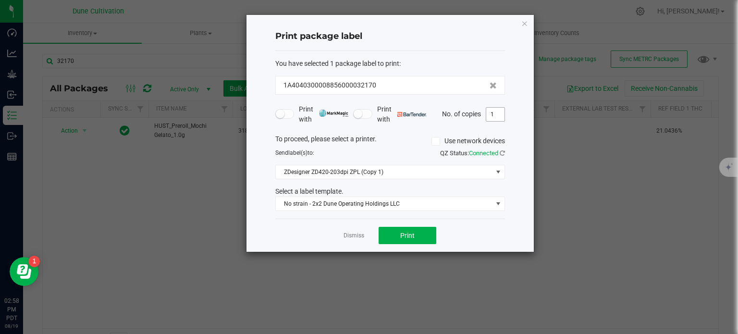
click at [493, 117] on input "1" at bounding box center [495, 114] width 18 height 13
type input "125"
click at [419, 231] on button "Print" at bounding box center [407, 235] width 58 height 17
click at [523, 21] on icon "button" at bounding box center [524, 23] width 7 height 12
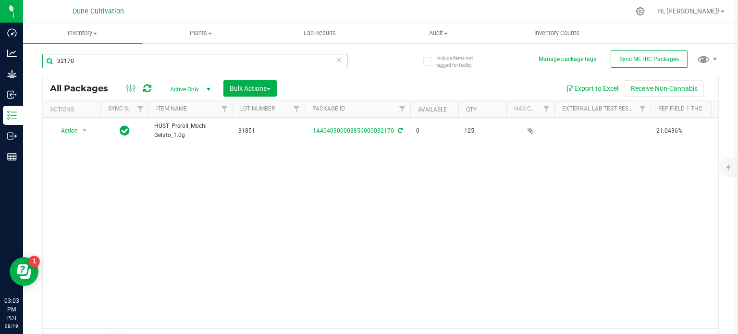
click at [263, 67] on input "32170" at bounding box center [194, 61] width 305 height 14
type input "32171"
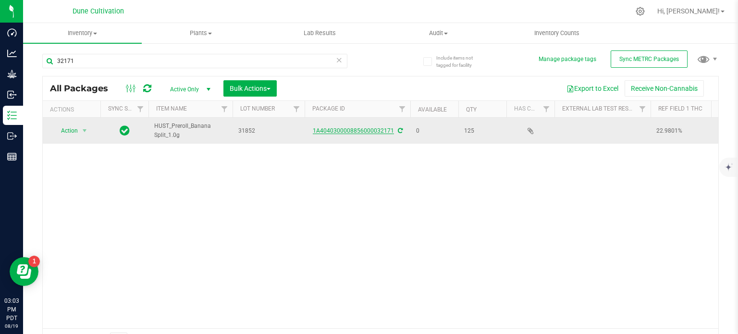
click at [328, 132] on link "1A4040300008856000032171" at bounding box center [353, 130] width 81 height 7
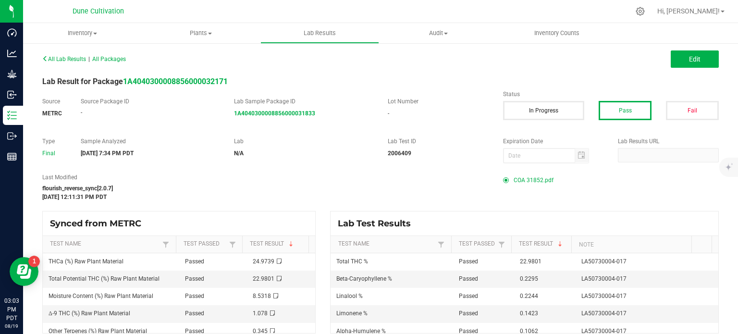
click at [519, 173] on span "COA 31852.pdf" at bounding box center [533, 180] width 40 height 14
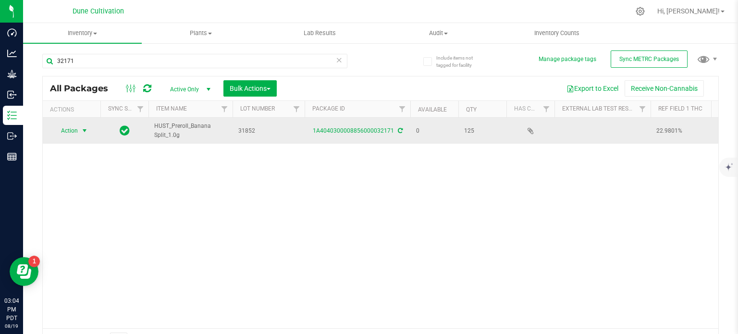
click at [88, 128] on span "select" at bounding box center [85, 131] width 8 height 8
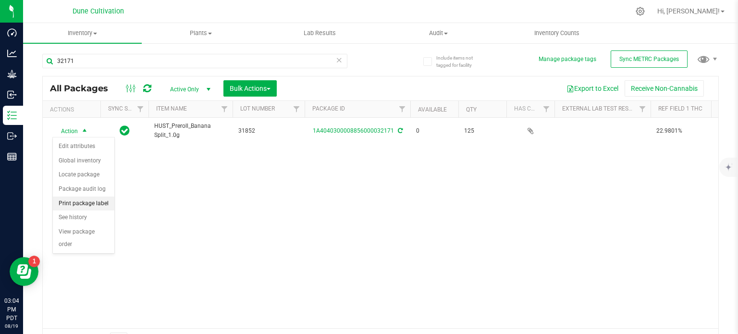
click at [97, 196] on li "Print package label" at bounding box center [83, 203] width 61 height 14
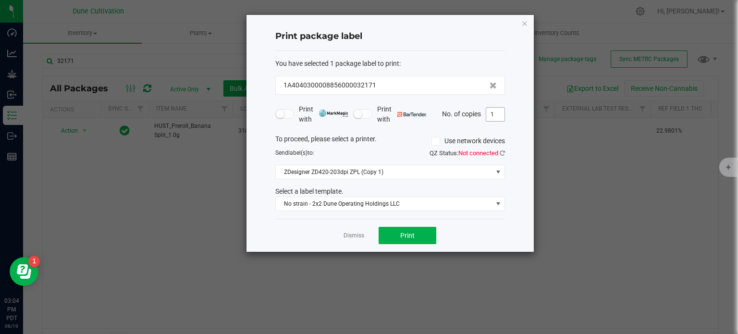
click at [496, 108] on input "1" at bounding box center [495, 114] width 18 height 13
type input "125"
click at [425, 227] on button "Print" at bounding box center [407, 235] width 58 height 17
click at [523, 23] on icon "button" at bounding box center [524, 23] width 7 height 12
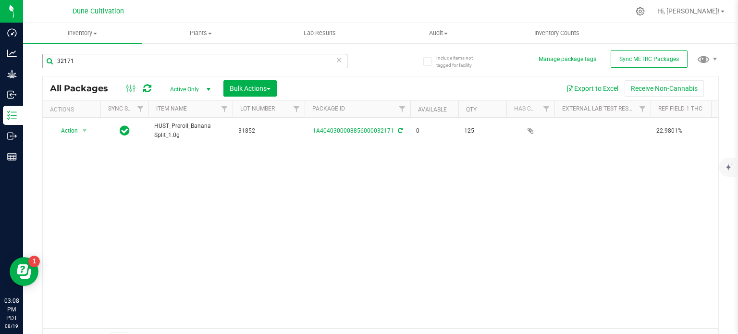
drag, startPoint x: 140, startPoint y: 70, endPoint x: 154, endPoint y: 62, distance: 15.9
click at [154, 62] on div "32171" at bounding box center [194, 65] width 305 height 22
click at [154, 62] on input "32171" at bounding box center [194, 61] width 305 height 14
type input "32172"
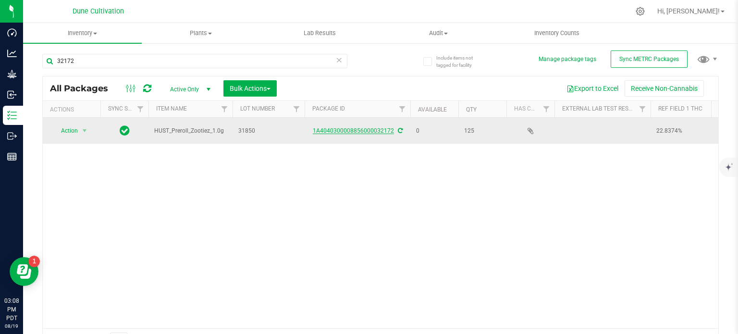
click at [341, 128] on link "1A4040300008856000032172" at bounding box center [353, 130] width 81 height 7
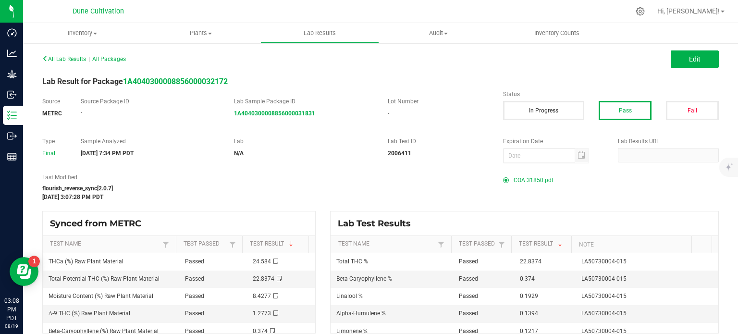
click at [529, 176] on span "COA 31850.pdf" at bounding box center [533, 180] width 40 height 14
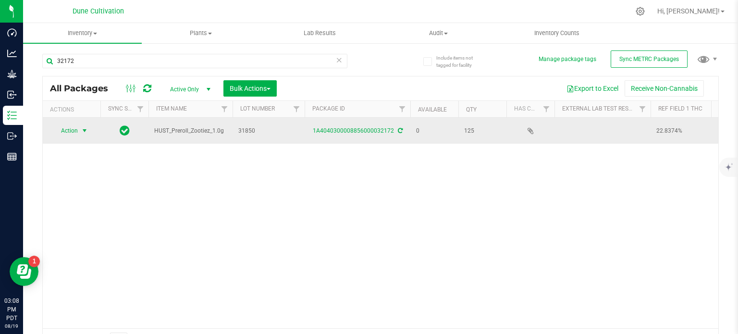
click at [81, 128] on span "select" at bounding box center [85, 131] width 8 height 8
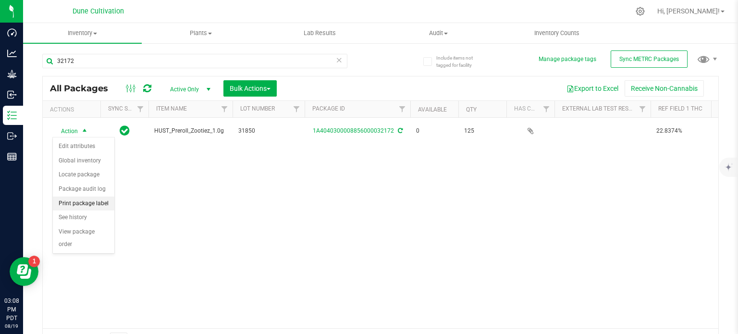
click at [106, 201] on li "Print package label" at bounding box center [83, 203] width 61 height 14
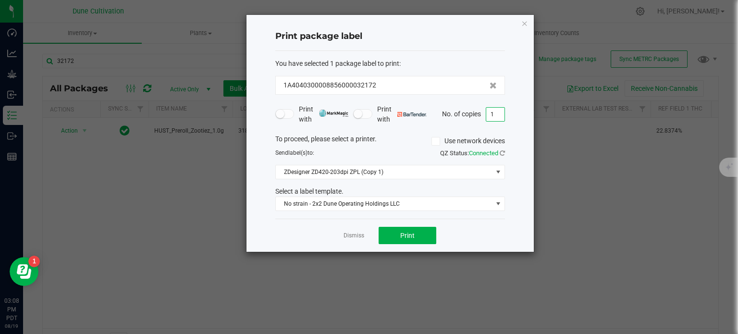
click at [492, 116] on input "1" at bounding box center [495, 114] width 18 height 13
type input "125"
click at [413, 229] on button "Print" at bounding box center [407, 235] width 58 height 17
click at [528, 25] on div "Print package label You have selected 1 package label to print : 1A404030000885…" at bounding box center [389, 133] width 287 height 237
click at [525, 25] on icon "button" at bounding box center [524, 23] width 7 height 12
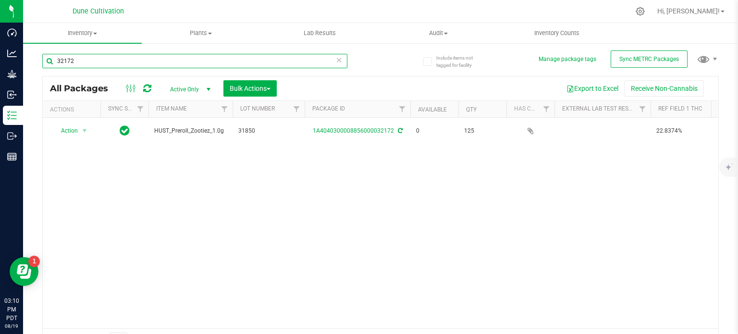
click at [248, 67] on input "32172" at bounding box center [194, 61] width 305 height 14
type input "32173"
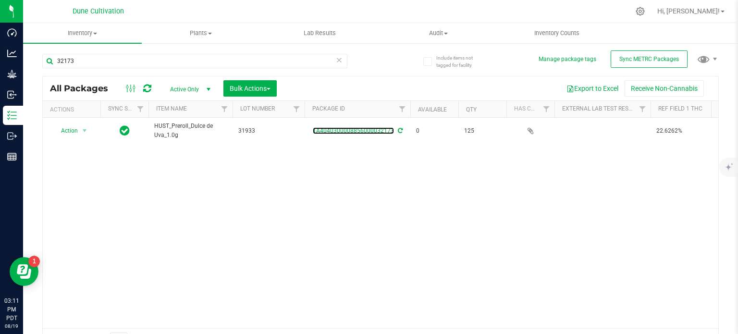
click at [375, 128] on link "1A4040300008856000032173" at bounding box center [353, 130] width 81 height 7
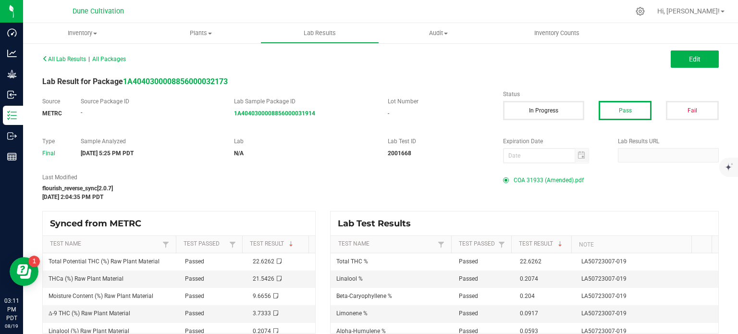
click at [534, 185] on span "COA 31933 (Amended).pdf" at bounding box center [548, 180] width 70 height 14
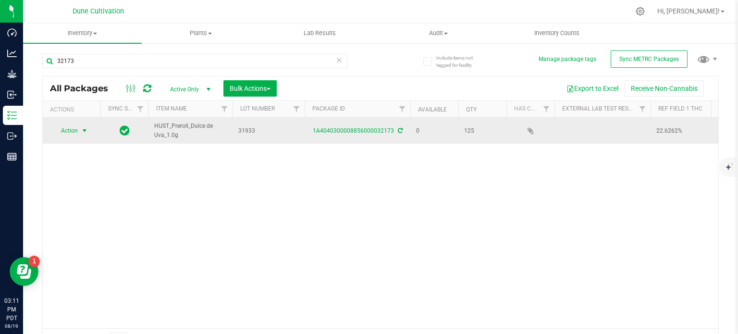
click at [86, 128] on span "select" at bounding box center [85, 131] width 8 height 8
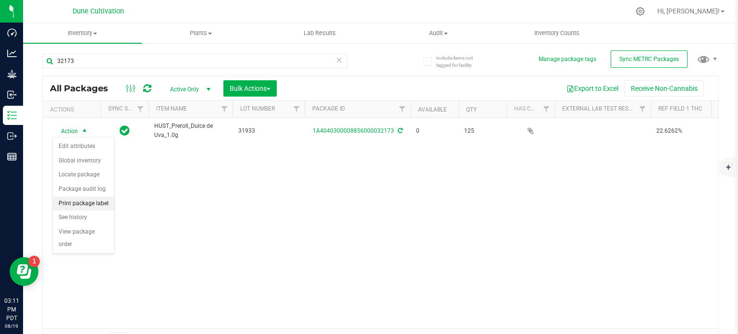
click at [91, 198] on li "Print package label" at bounding box center [83, 203] width 61 height 14
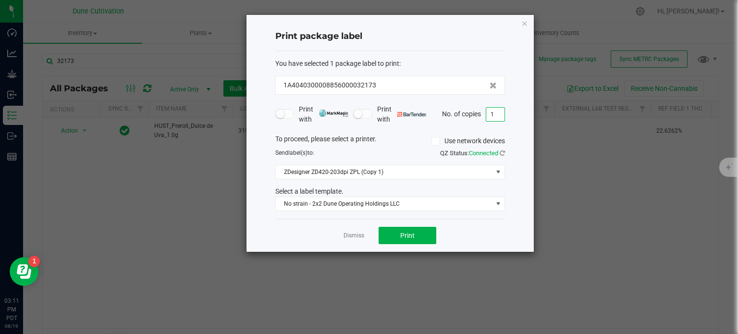
click at [490, 117] on input "1" at bounding box center [495, 114] width 18 height 13
type input "125"
click at [406, 234] on span "Print" at bounding box center [407, 235] width 14 height 8
click at [521, 24] on icon "button" at bounding box center [524, 23] width 7 height 12
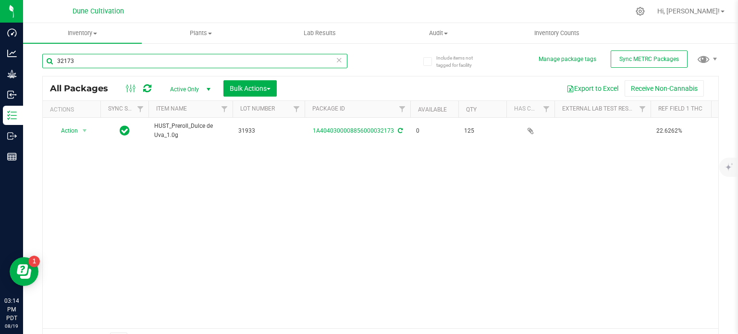
click at [277, 55] on input "32173" at bounding box center [194, 61] width 305 height 14
drag, startPoint x: 79, startPoint y: 52, endPoint x: 84, endPoint y: 58, distance: 7.5
click at [84, 58] on div "32174" at bounding box center [211, 60] width 338 height 31
click at [84, 58] on input "32174" at bounding box center [194, 61] width 305 height 14
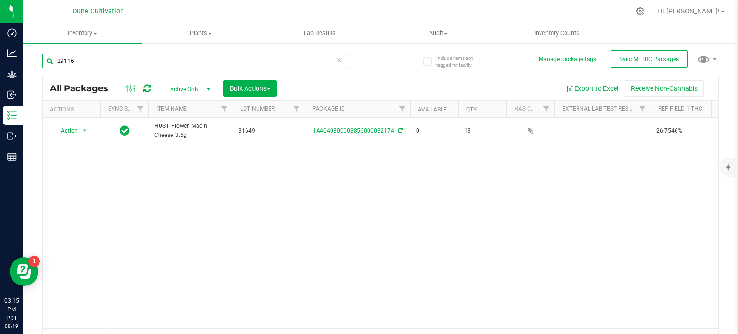
type input "29116"
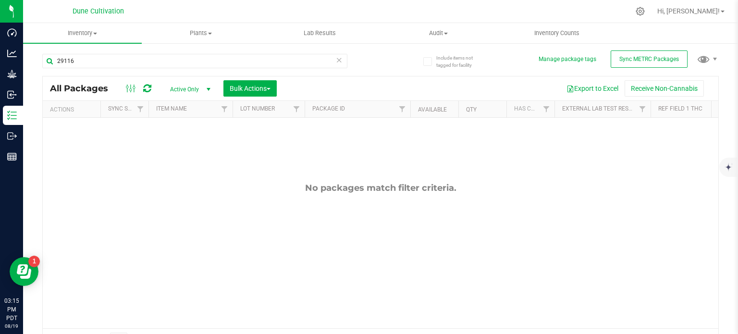
click at [192, 86] on span "Active Only" at bounding box center [188, 89] width 53 height 13
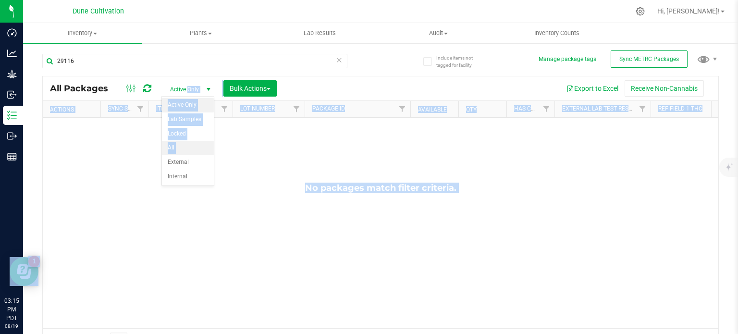
drag, startPoint x: 192, startPoint y: 86, endPoint x: 190, endPoint y: 144, distance: 57.7
click at [190, 144] on body "Dashboard Analytics Grow Inbound Inventory Outbound Reports 03:15 PM PDT [DATE]…" at bounding box center [369, 167] width 738 height 334
click at [190, 144] on li "All" at bounding box center [188, 148] width 52 height 14
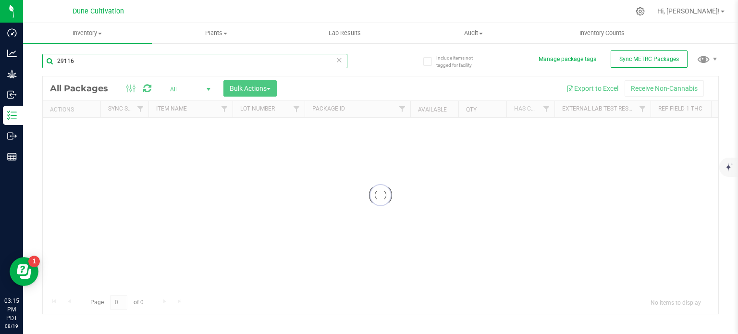
click at [160, 61] on input "29116" at bounding box center [194, 61] width 305 height 14
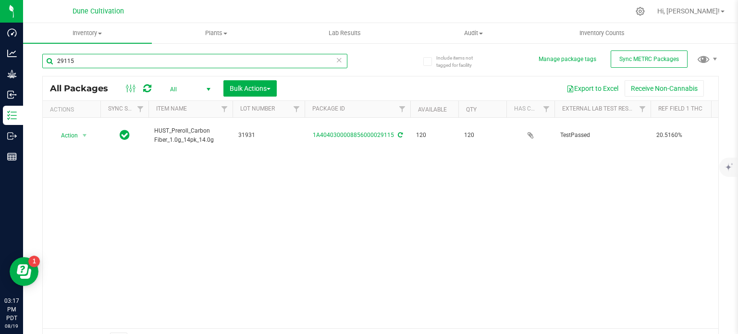
click at [191, 66] on input "29115" at bounding box center [194, 61] width 305 height 14
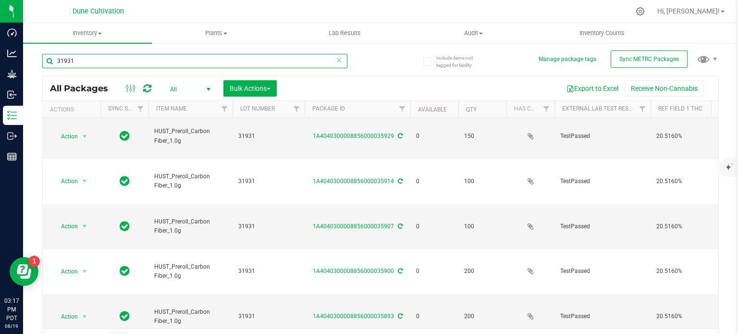
scroll to position [17, 0]
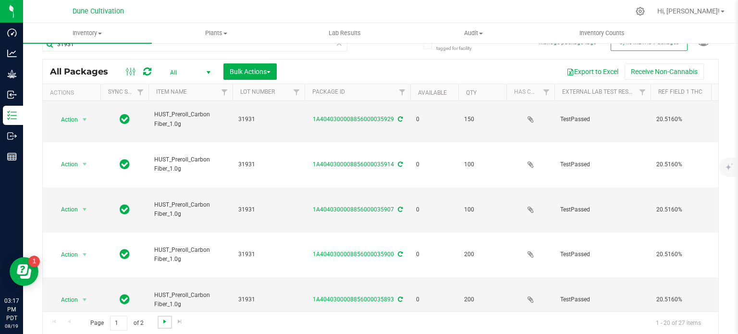
click at [168, 319] on span "Go to the next page" at bounding box center [165, 321] width 8 height 8
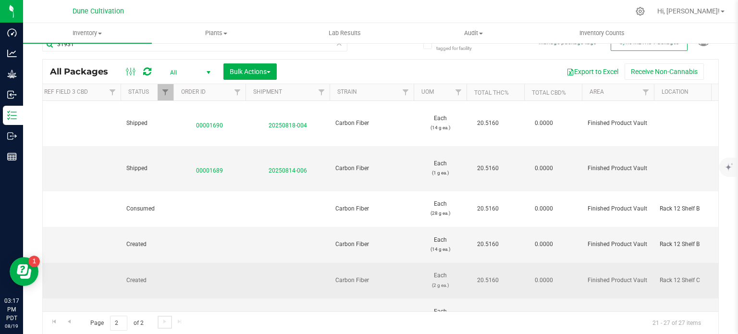
scroll to position [0, 784]
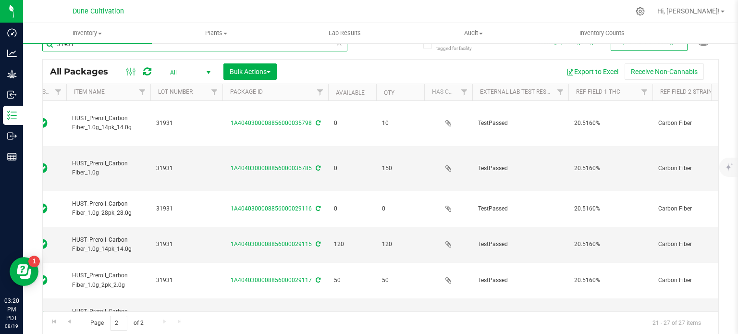
click at [109, 49] on input "31931" at bounding box center [194, 44] width 305 height 14
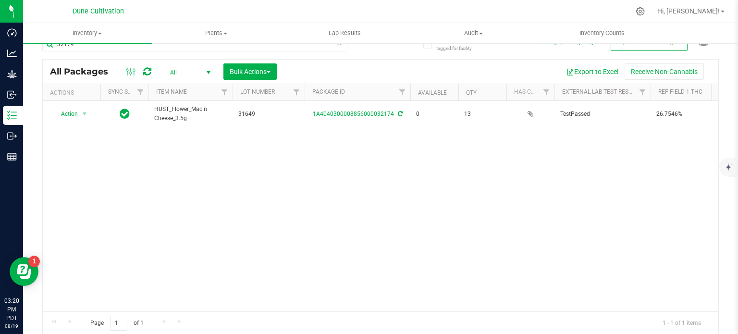
click at [206, 183] on div "Action Action Edit attributes Global inventory Locate package Package audit log…" at bounding box center [380, 206] width 675 height 210
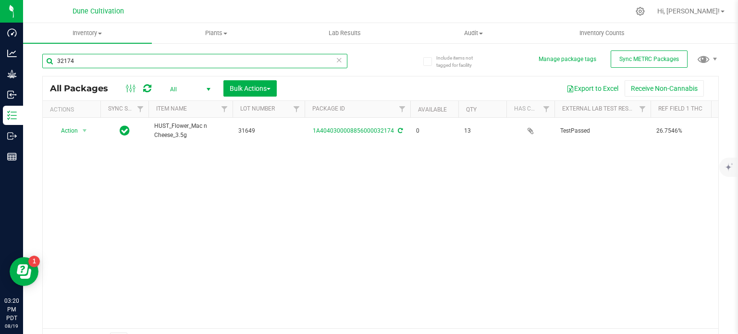
click at [110, 63] on input "32174" at bounding box center [194, 61] width 305 height 14
type input "31649"
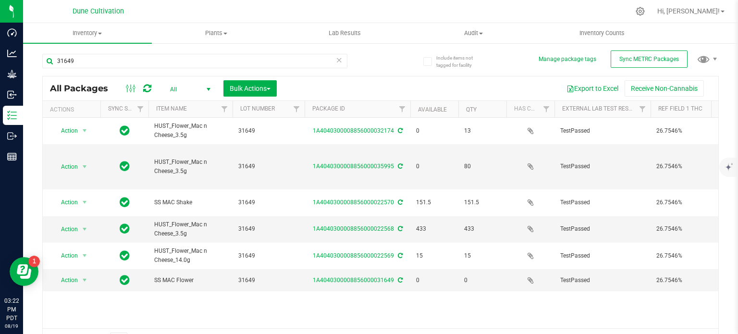
click at [176, 281] on div "Action Action Edit attributes Global inventory Locate package Package audit log…" at bounding box center [380, 223] width 675 height 210
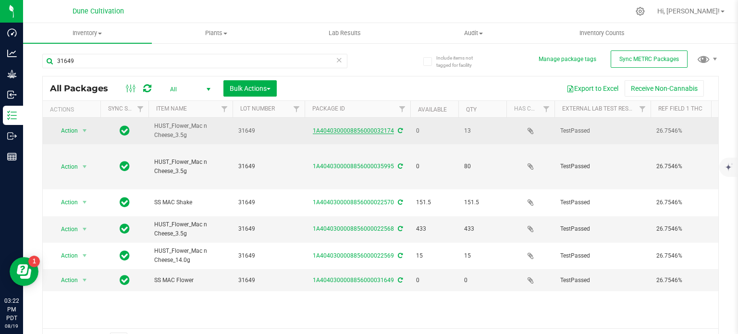
click at [360, 128] on link "1A4040300008856000032174" at bounding box center [353, 130] width 81 height 7
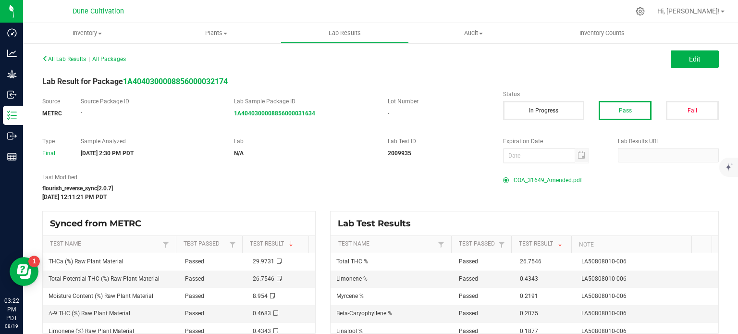
click at [513, 176] on span "COA_31649_Amended.pdf" at bounding box center [547, 180] width 68 height 14
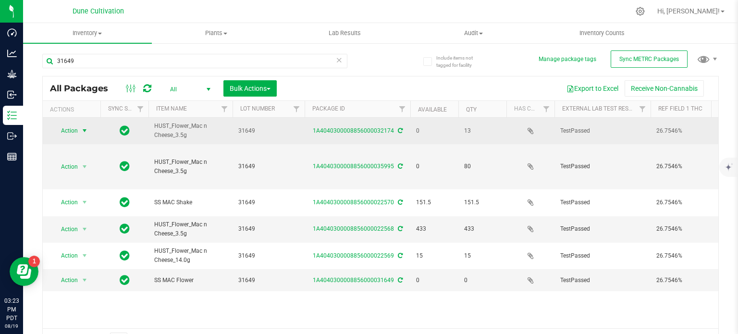
click at [86, 127] on span "select" at bounding box center [85, 131] width 8 height 8
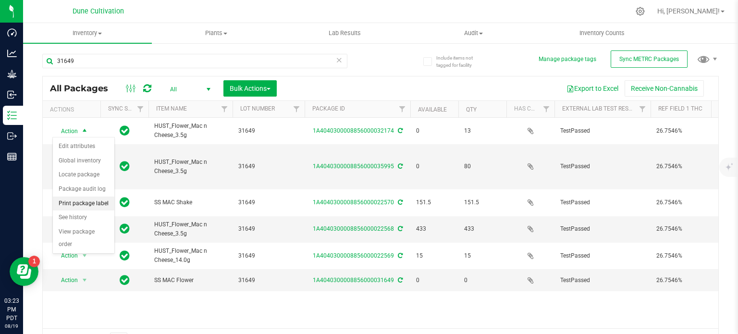
click at [98, 200] on li "Print package label" at bounding box center [83, 203] width 61 height 14
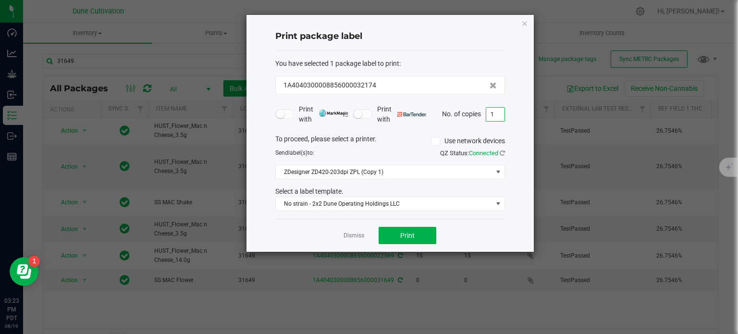
click at [498, 113] on input "1" at bounding box center [495, 114] width 18 height 13
type input "31"
click at [424, 234] on button "Print" at bounding box center [407, 235] width 58 height 17
click at [524, 23] on icon "button" at bounding box center [524, 23] width 7 height 12
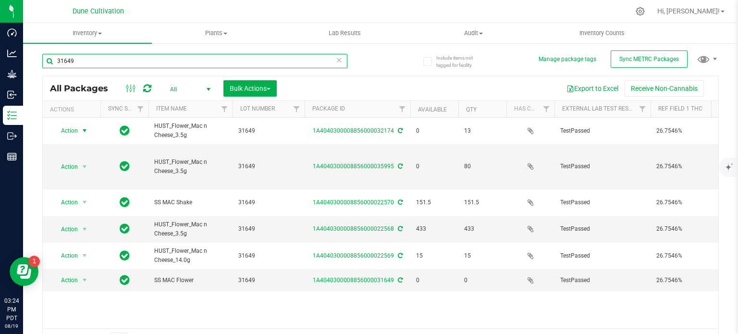
click at [308, 58] on input "31649" at bounding box center [194, 61] width 305 height 14
type input "32175"
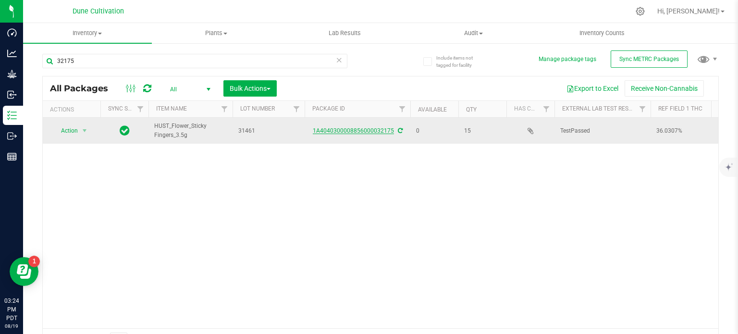
click at [362, 127] on link "1A4040300008856000032175" at bounding box center [353, 130] width 81 height 7
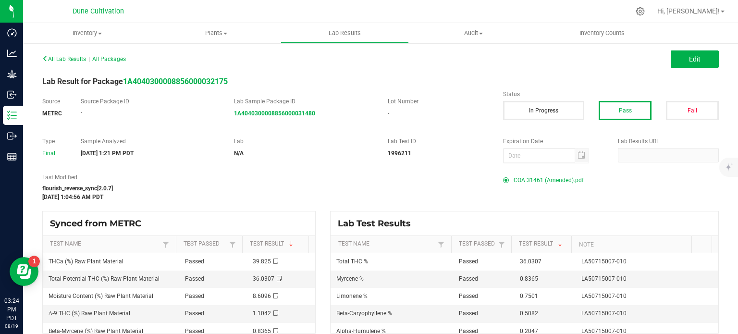
click at [538, 180] on span "COA 31461 (Amended).pdf" at bounding box center [548, 180] width 70 height 14
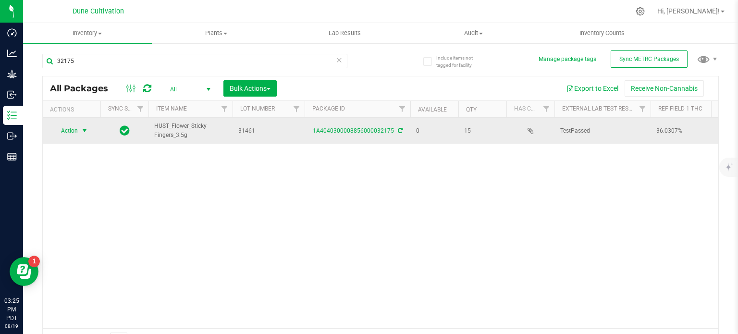
click at [89, 128] on span "select" at bounding box center [85, 130] width 12 height 13
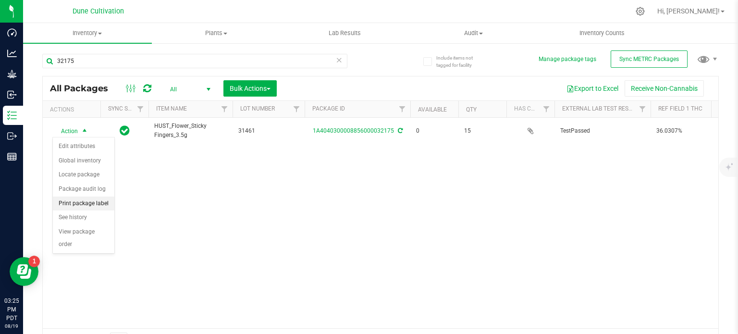
click at [90, 198] on li "Print package label" at bounding box center [83, 203] width 61 height 14
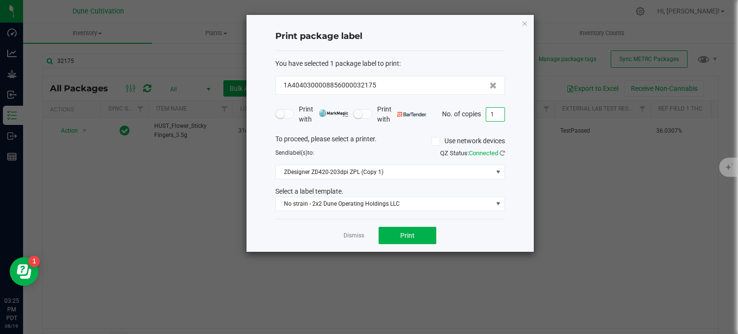
click at [498, 115] on input "1" at bounding box center [495, 114] width 18 height 13
type input "15"
click at [423, 239] on button "Print" at bounding box center [407, 235] width 58 height 17
click at [525, 21] on icon "button" at bounding box center [524, 23] width 7 height 12
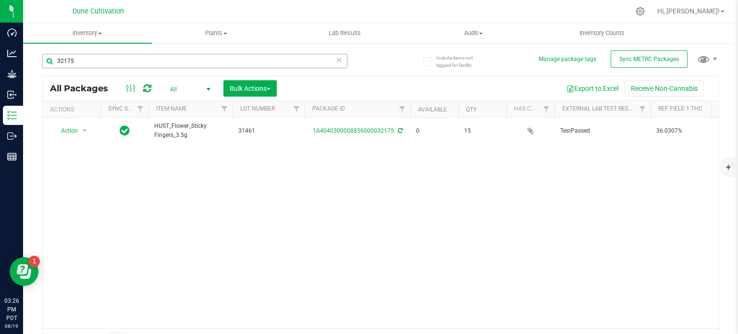
drag, startPoint x: 220, startPoint y: 52, endPoint x: 223, endPoint y: 57, distance: 5.6
click at [223, 57] on div "32175" at bounding box center [211, 60] width 338 height 31
click at [223, 57] on input "32175" at bounding box center [194, 61] width 305 height 14
type input "32176"
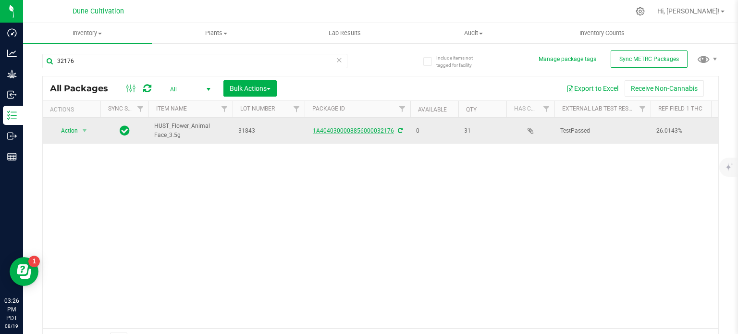
click at [346, 133] on link "1A4040300008856000032176" at bounding box center [353, 130] width 81 height 7
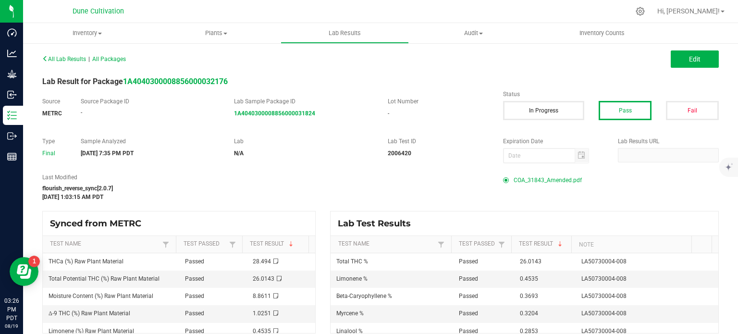
click at [553, 177] on span "COA_31843_Amended.pdf" at bounding box center [547, 180] width 68 height 14
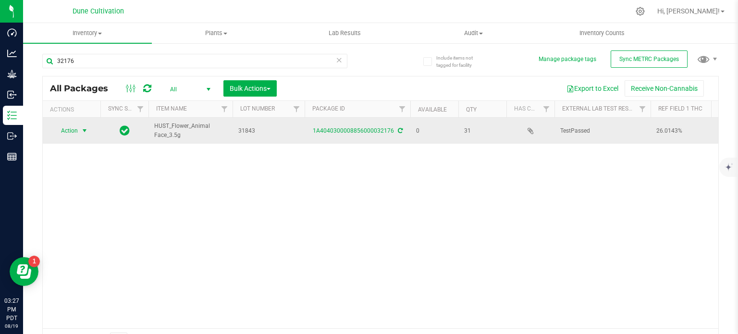
click at [81, 127] on span "select" at bounding box center [85, 131] width 8 height 8
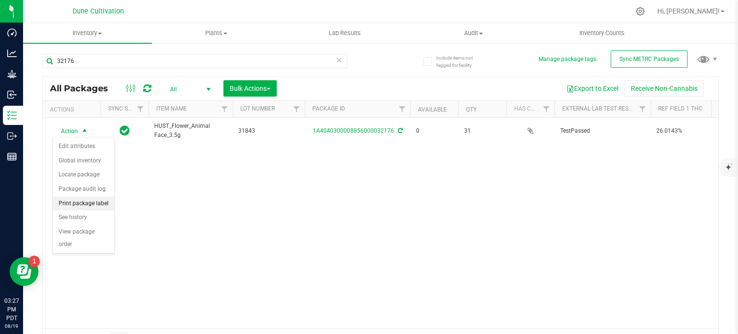
click at [102, 200] on li "Print package label" at bounding box center [83, 203] width 61 height 14
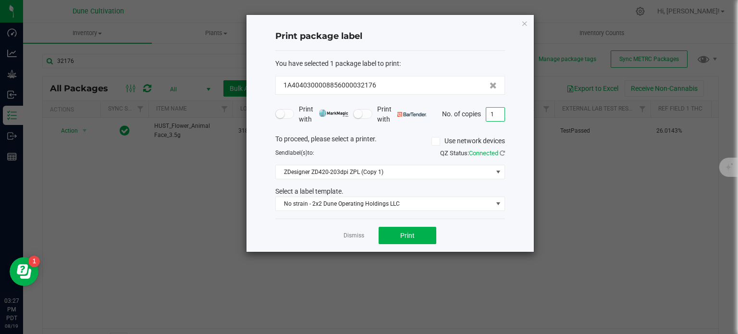
click at [494, 118] on input "1" at bounding box center [495, 114] width 18 height 13
type input "31"
click at [411, 228] on button "Print" at bounding box center [407, 235] width 58 height 17
click at [524, 19] on icon "button" at bounding box center [524, 23] width 7 height 12
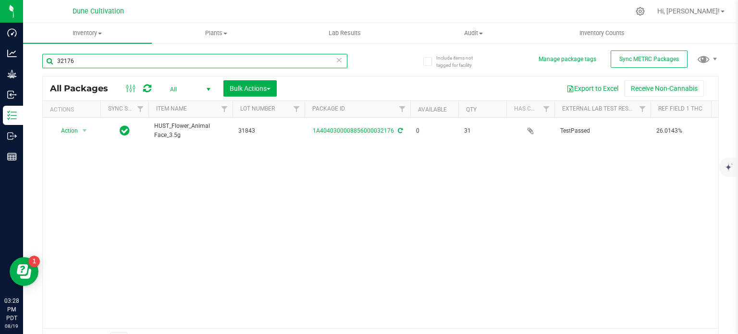
click at [234, 55] on input "32176" at bounding box center [194, 61] width 305 height 14
type input "32177"
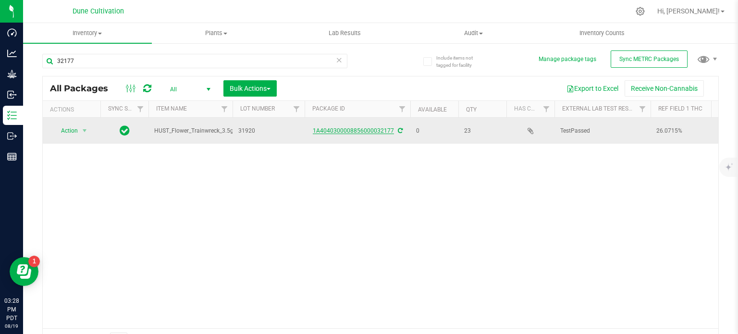
click at [364, 132] on link "1A4040300008856000032177" at bounding box center [353, 130] width 81 height 7
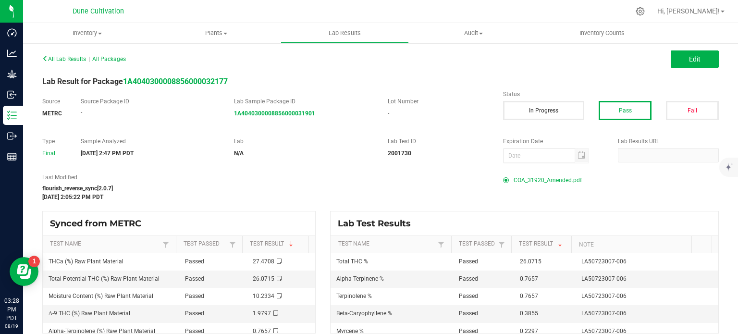
click at [535, 176] on span "COA_31920_Amended.pdf" at bounding box center [547, 180] width 68 height 14
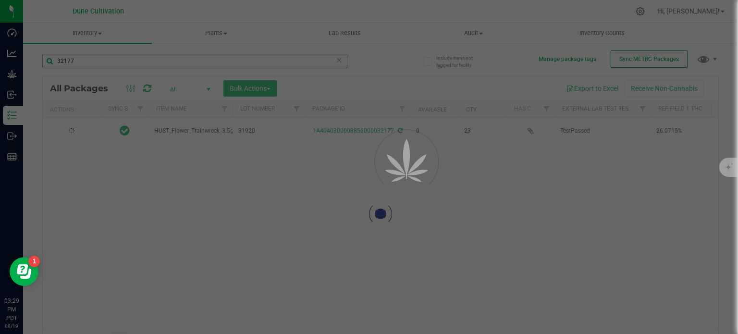
click at [102, 64] on div at bounding box center [369, 167] width 738 height 334
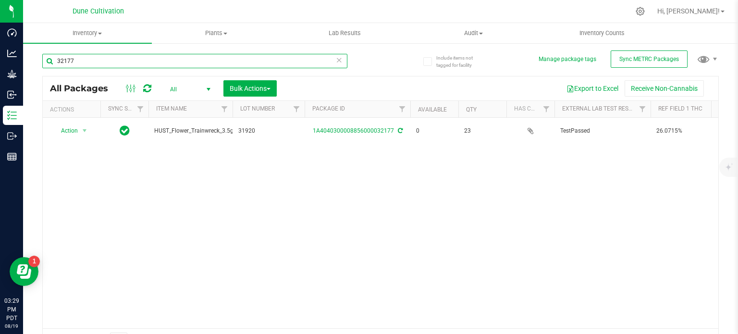
click at [102, 64] on input "32177" at bounding box center [194, 61] width 305 height 14
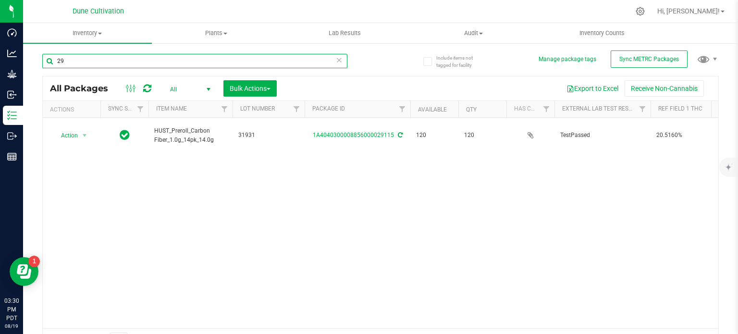
type input "2"
type input "32177"
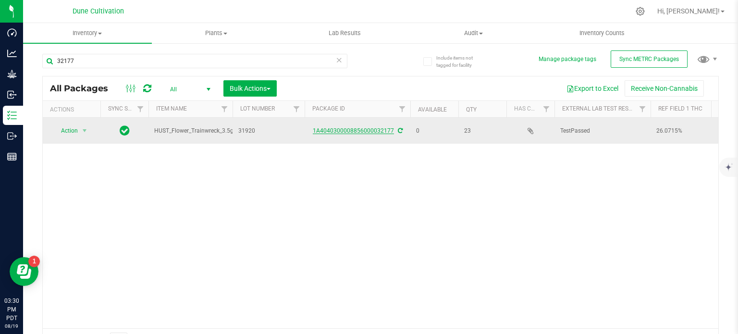
click at [370, 126] on td "1A4040300008856000032177" at bounding box center [357, 131] width 106 height 26
click at [370, 127] on link "1A4040300008856000032177" at bounding box center [353, 130] width 81 height 7
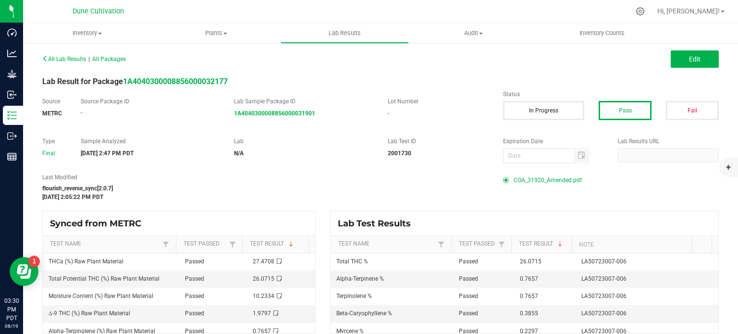
click at [557, 178] on span "COA_31920_Amended.pdf" at bounding box center [547, 180] width 68 height 14
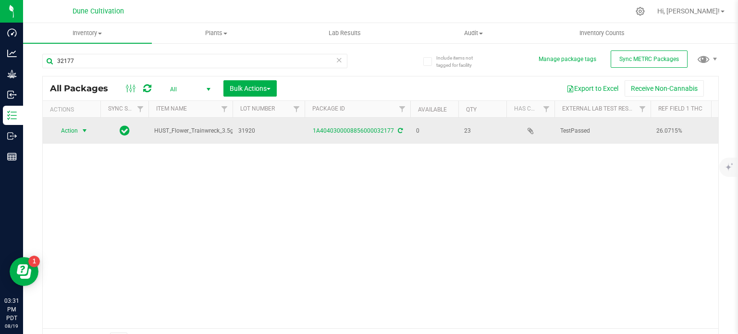
click at [85, 135] on span "select" at bounding box center [85, 130] width 12 height 13
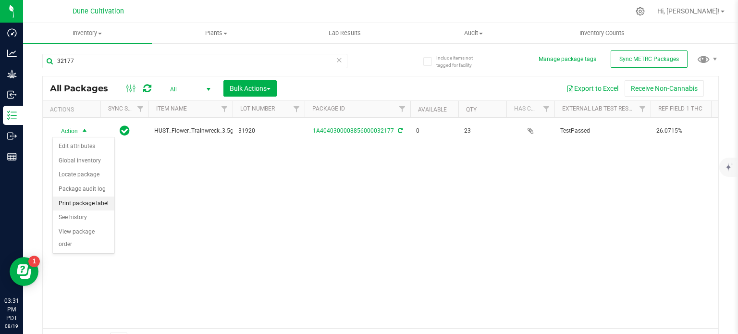
click at [101, 199] on li "Print package label" at bounding box center [83, 203] width 61 height 14
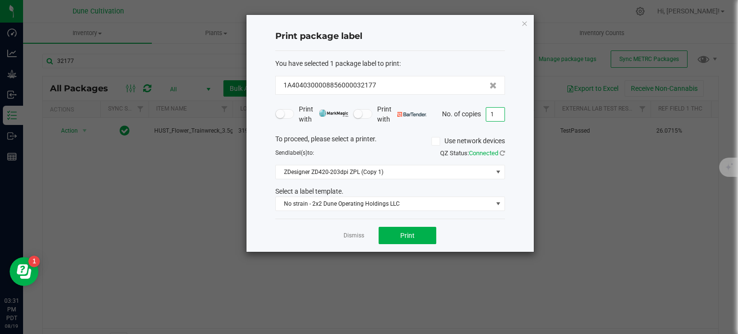
click at [486, 120] on input "1" at bounding box center [495, 114] width 18 height 13
type input "23"
click at [415, 231] on button "Print" at bounding box center [407, 235] width 58 height 17
click at [526, 21] on icon "button" at bounding box center [524, 23] width 7 height 12
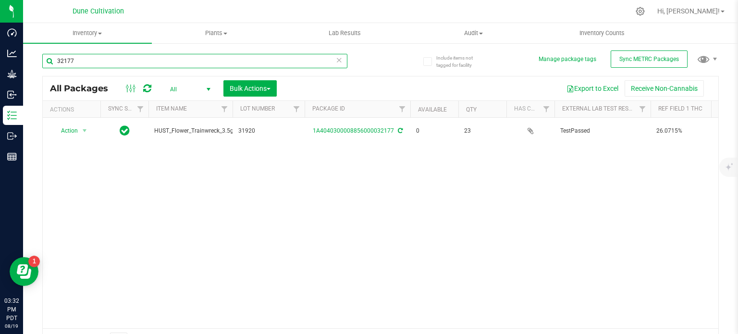
click at [216, 61] on input "32177" at bounding box center [194, 61] width 305 height 14
type input "32047"
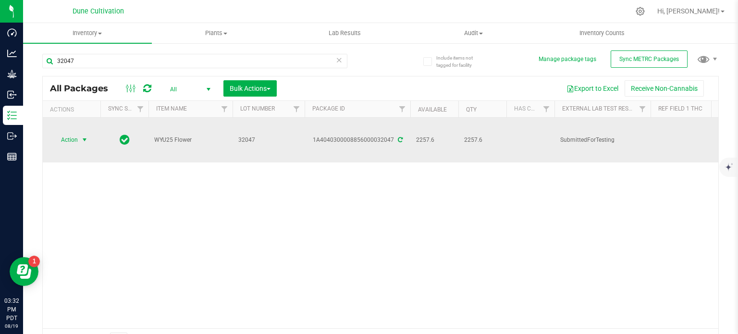
click at [81, 136] on span "select" at bounding box center [85, 140] width 8 height 8
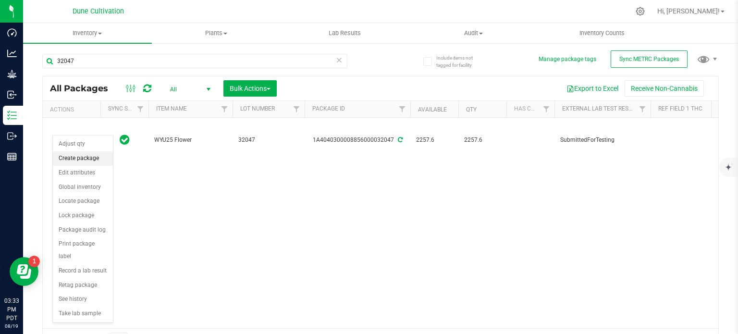
click at [88, 157] on li "Create package" at bounding box center [83, 158] width 60 height 14
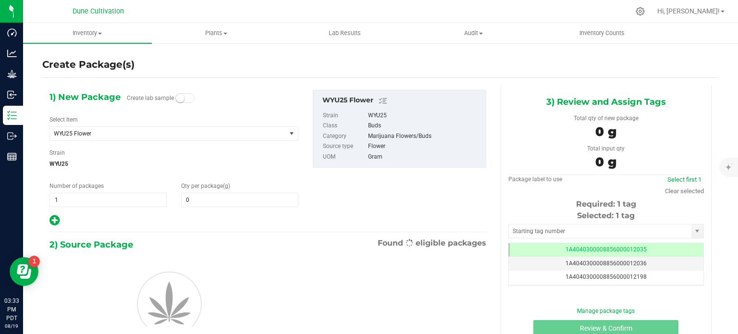
type input "0.0000"
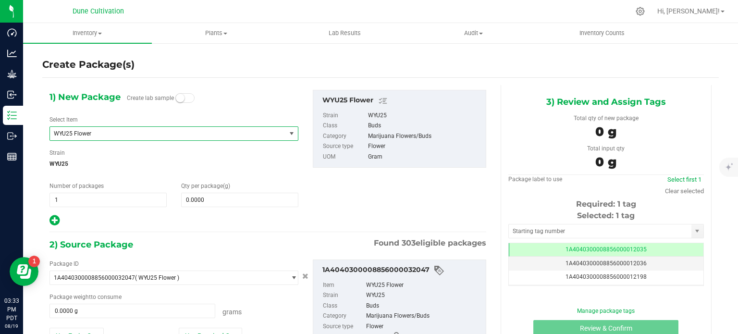
click at [158, 127] on span "WYU25 Flower" at bounding box center [168, 133] width 236 height 13
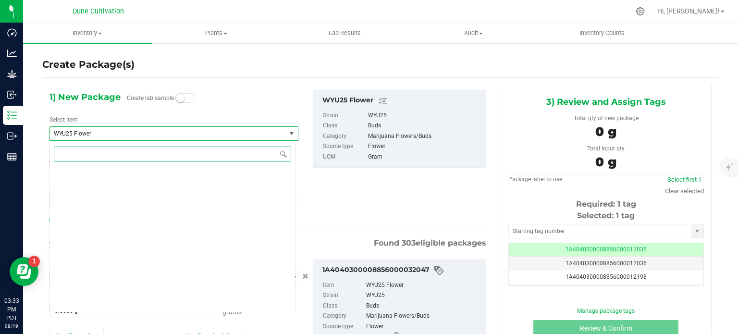
scroll to position [35175, 0]
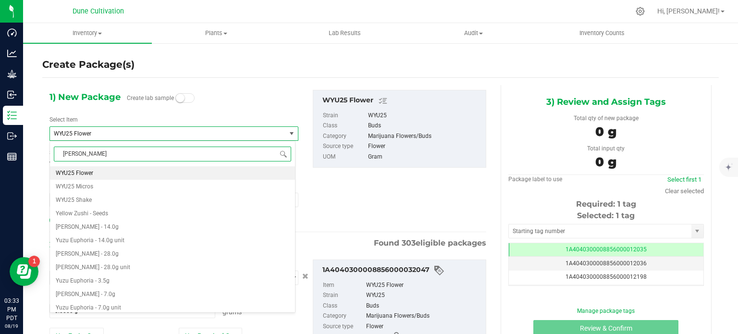
type input "wagyu"
click at [130, 174] on li "CK_Flower_Wagyu_3.5g" at bounding box center [172, 172] width 245 height 13
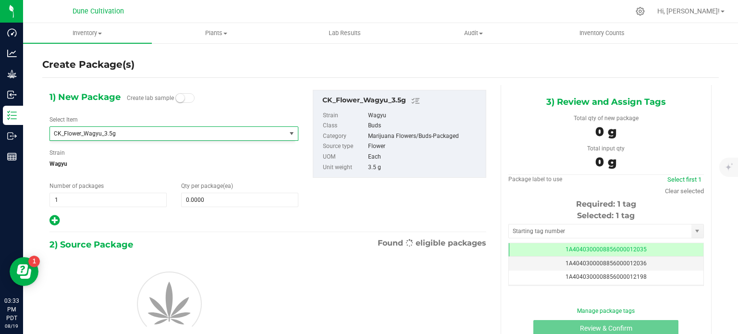
type input "0"
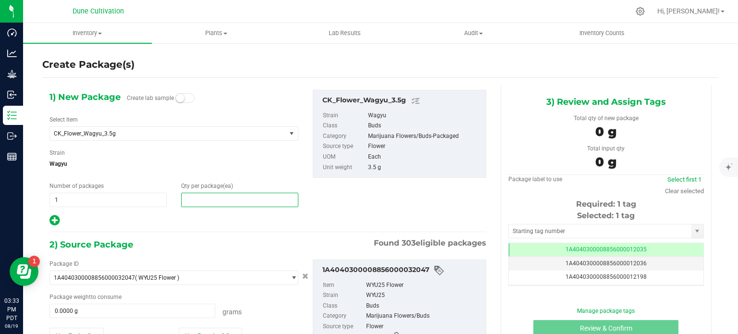
click at [223, 193] on span at bounding box center [239, 200] width 117 height 14
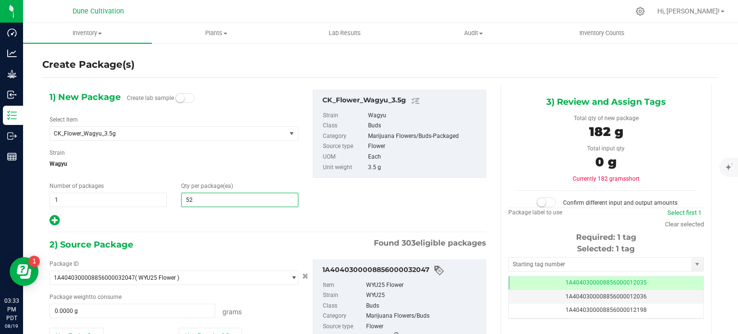
type input "520"
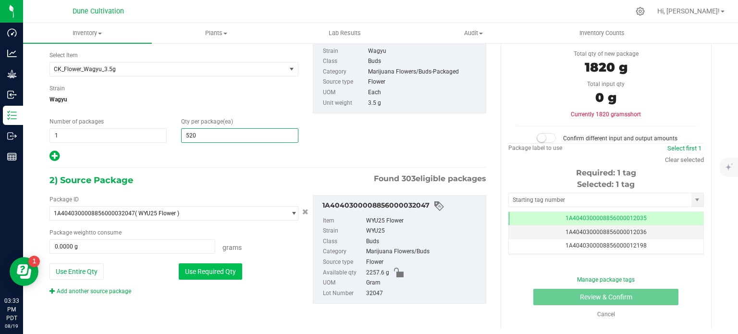
type input "520"
click at [231, 268] on button "Use Required Qty" at bounding box center [210, 271] width 63 height 16
type input "1820.0000 g"
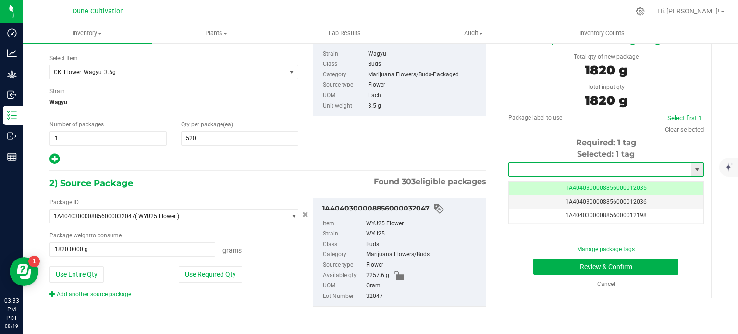
click at [570, 175] on input "text" at bounding box center [600, 169] width 182 height 13
click at [580, 189] on li "1A4040300008856000028279" at bounding box center [599, 186] width 193 height 14
type input "1A4040300008856000028279"
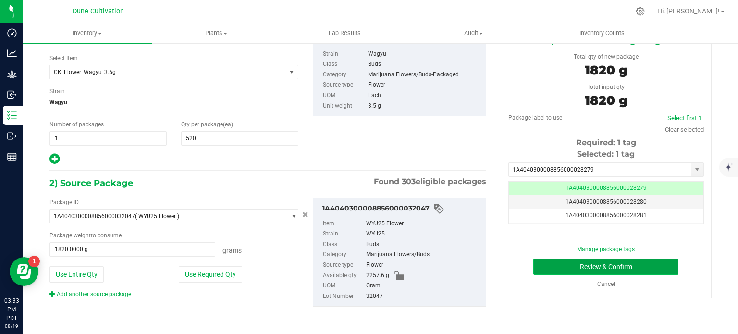
click at [627, 263] on button "Review & Confirm" at bounding box center [605, 266] width 145 height 16
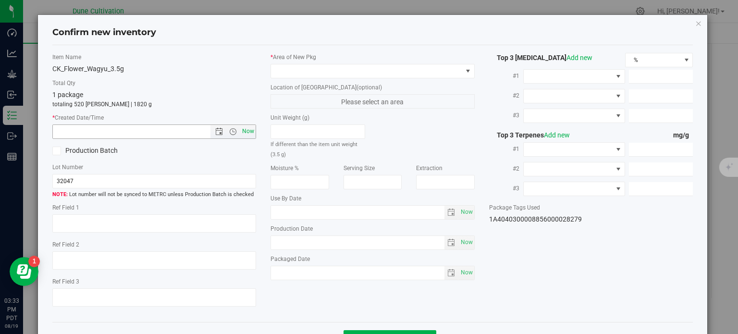
click at [252, 133] on span "Now" at bounding box center [248, 131] width 16 height 14
type input "[DATE] 3:33 PM"
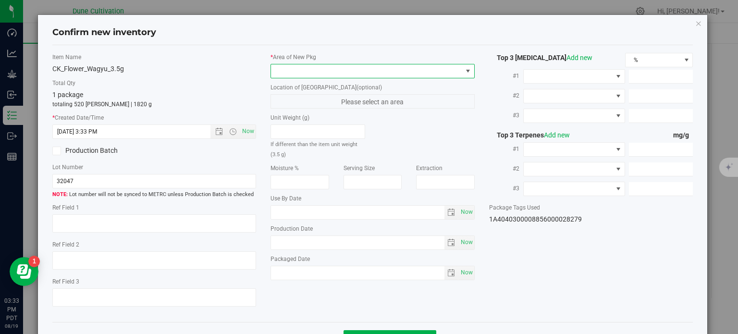
click at [413, 75] on span at bounding box center [366, 70] width 191 height 13
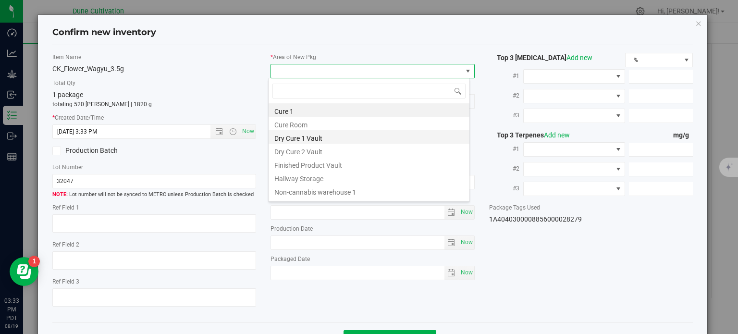
click at [401, 137] on li "Dry Cure 1 Vault" at bounding box center [368, 136] width 201 height 13
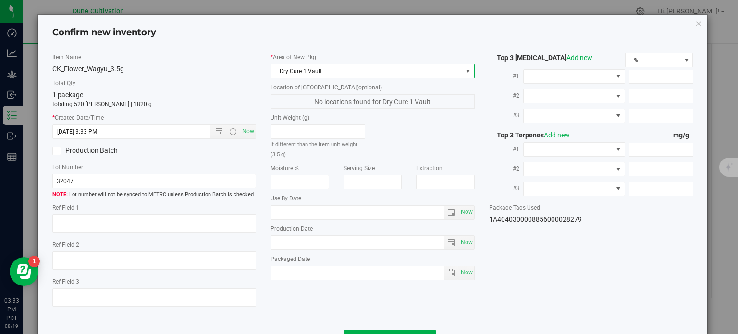
click at [402, 64] on span "Dry Cure 1 Vault" at bounding box center [366, 70] width 191 height 13
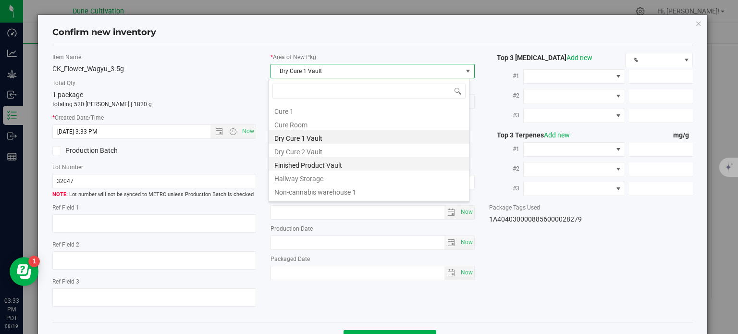
click at [364, 169] on li "Finished Product Vault" at bounding box center [368, 163] width 201 height 13
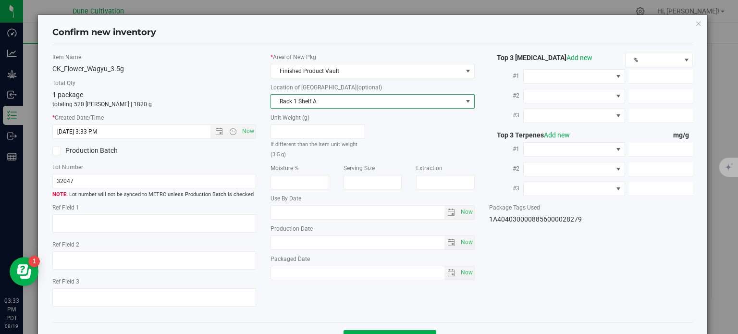
click at [408, 107] on span "Rack 1 Shelf A" at bounding box center [366, 101] width 191 height 13
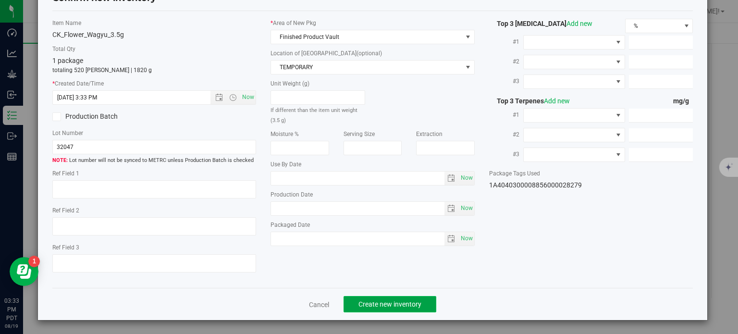
click at [377, 305] on span "Create new inventory" at bounding box center [389, 304] width 63 height 8
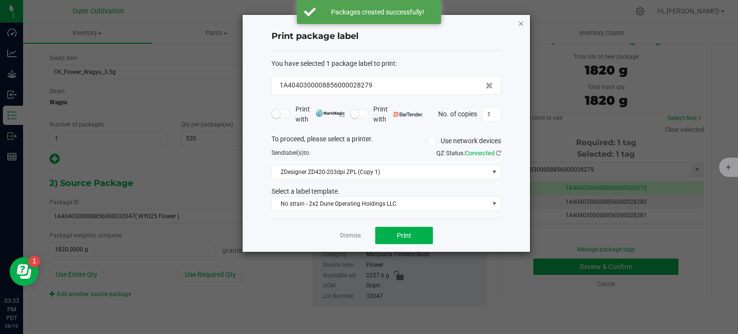
click at [523, 23] on icon "button" at bounding box center [520, 23] width 7 height 12
